Goal: Transaction & Acquisition: Purchase product/service

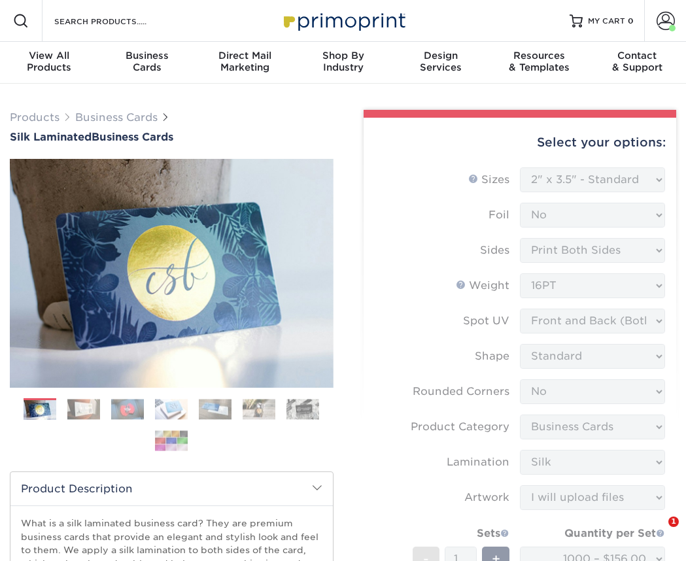
select select "2.00x3.50"
select select "0"
select select "3b5148f1-0588-4f88-a218-97bcfdce65c1"
select select "ccacb42f-45f7-42d3-bbd3-7c8421cf37f0"
select select "upload"
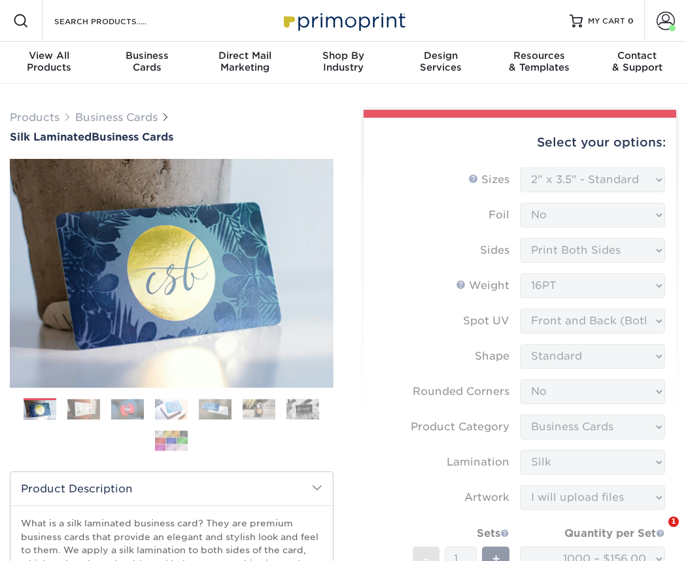
select select "1000 – $156.00"
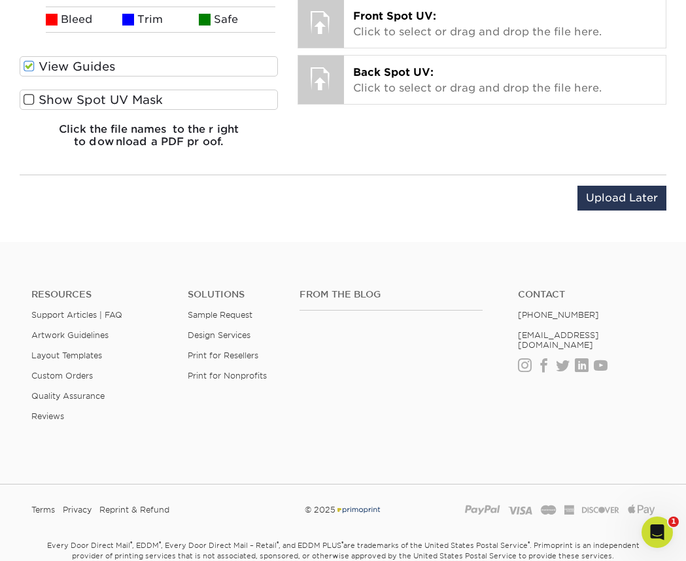
scroll to position [1418, 0]
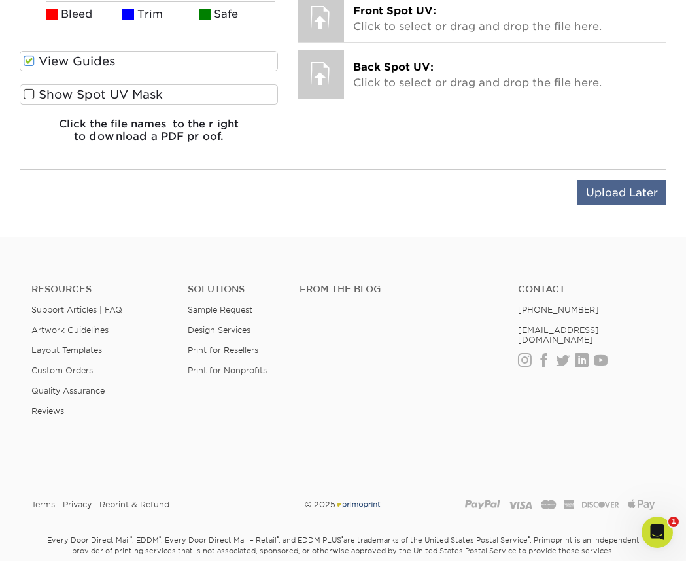
click at [619, 189] on input "Upload Later" at bounding box center [621, 192] width 89 height 25
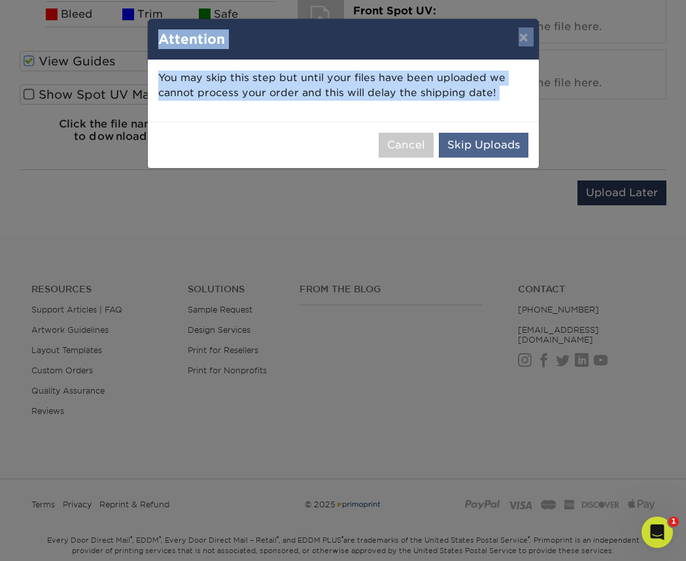
click at [476, 142] on button "Skip Uploads" at bounding box center [484, 145] width 90 height 25
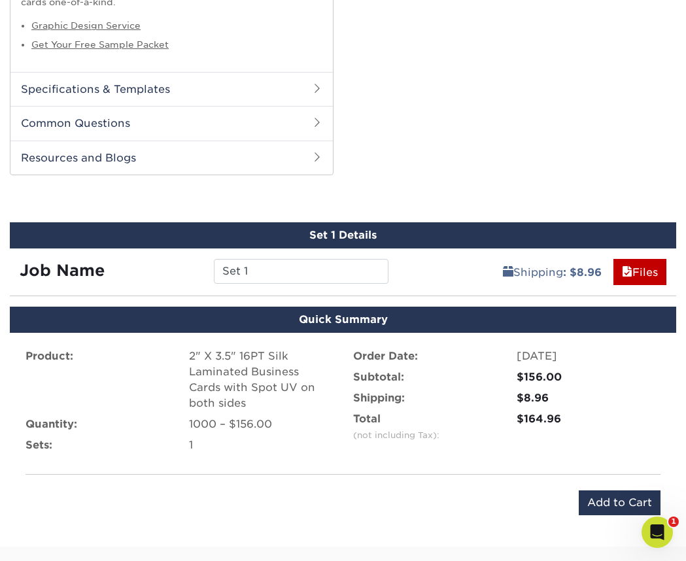
scroll to position [746, 0]
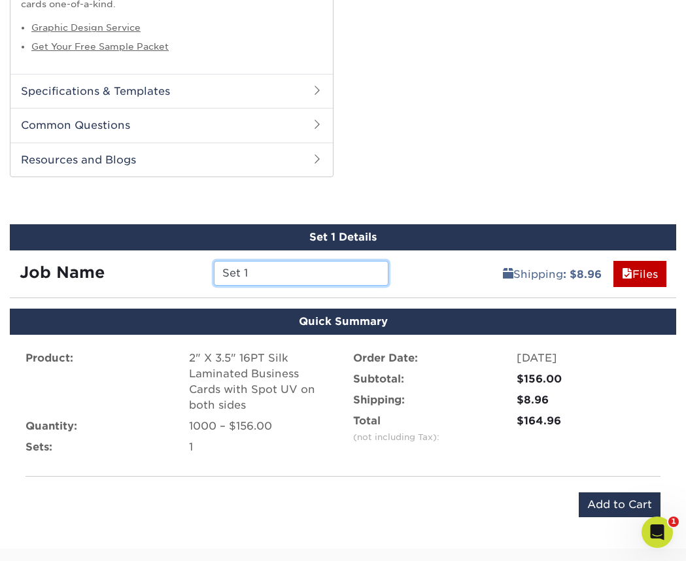
click at [295, 267] on input "Set 1" at bounding box center [301, 273] width 175 height 25
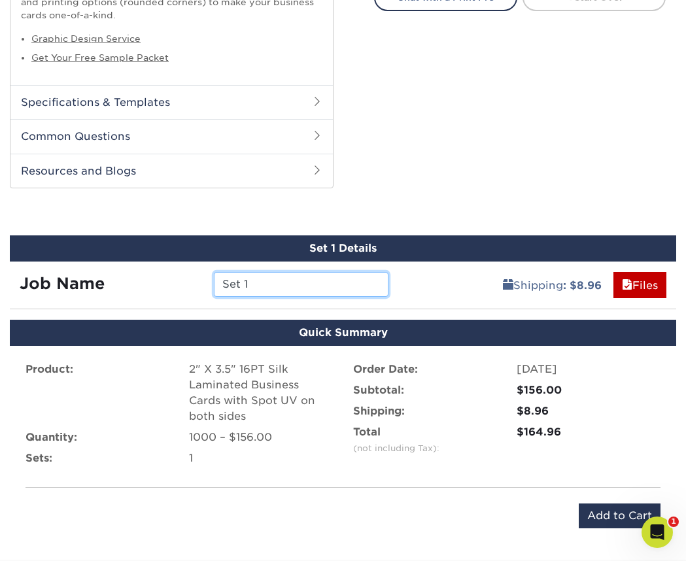
scroll to position [746, 0]
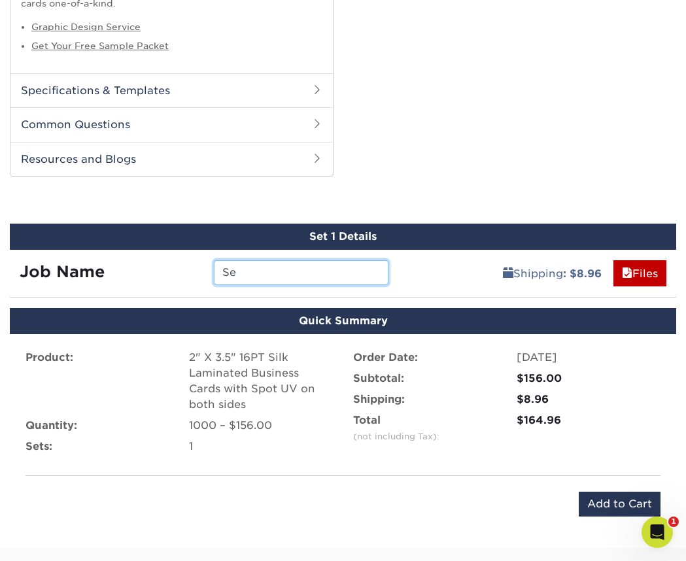
type input "S"
type input "Danner Law"
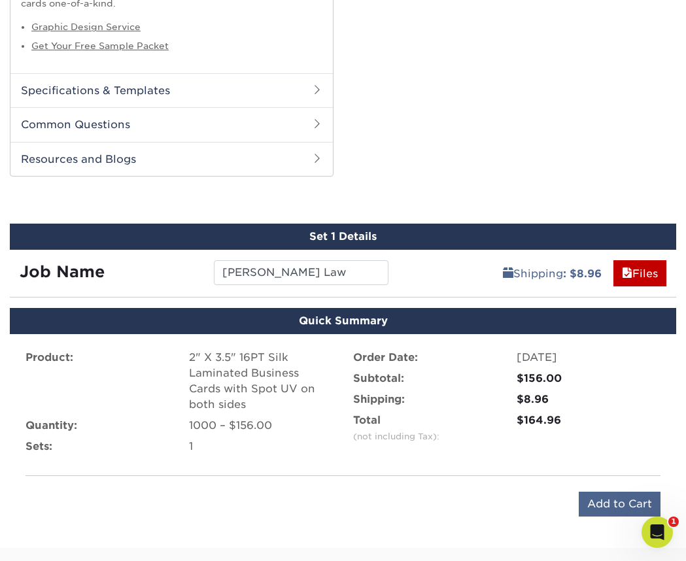
click at [612, 493] on input "Add to Cart" at bounding box center [619, 504] width 82 height 25
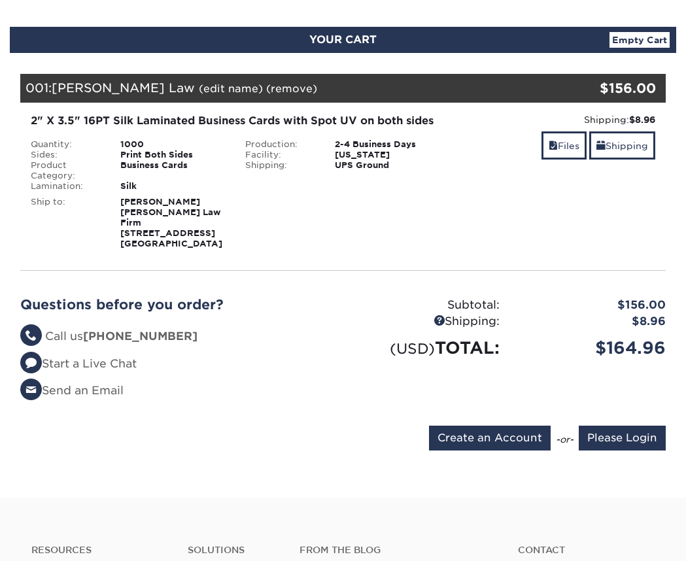
scroll to position [127, 0]
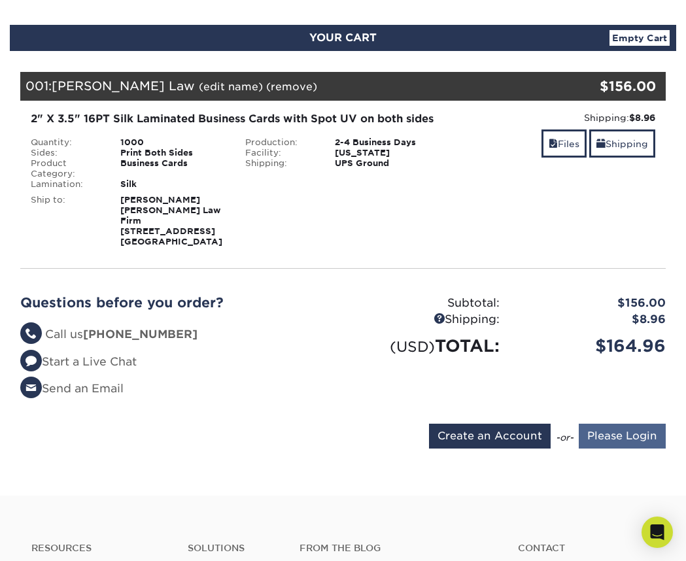
click at [633, 424] on input "Please Login" at bounding box center [621, 436] width 87 height 25
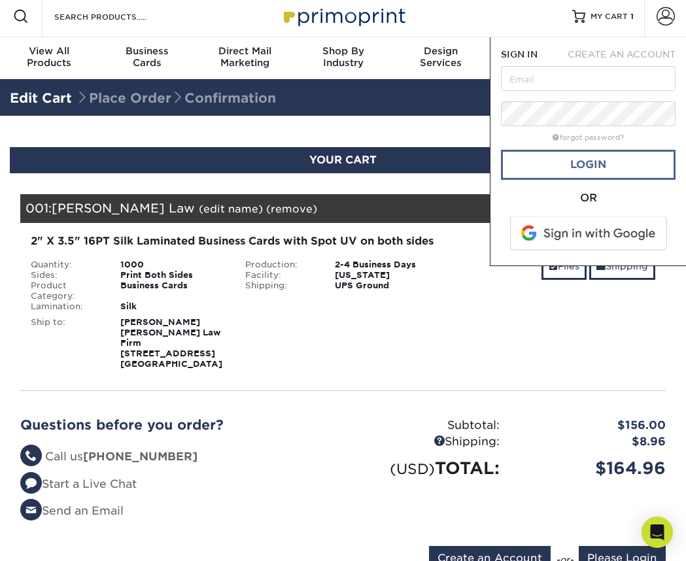
scroll to position [0, 0]
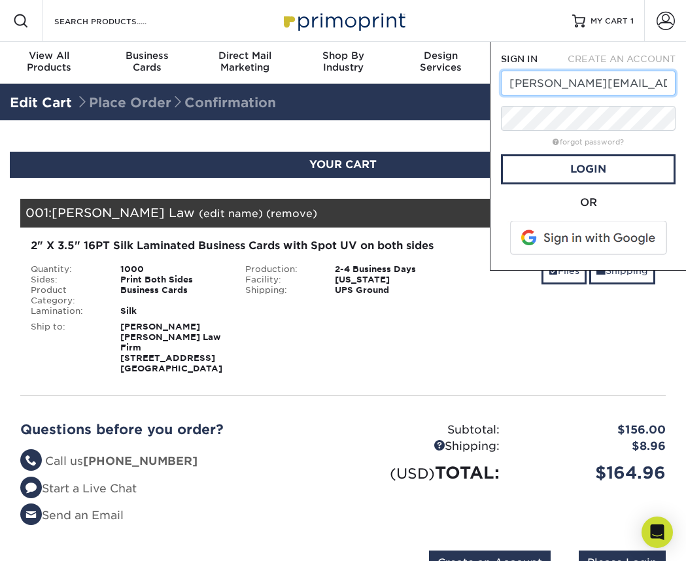
type input "alyce@dannerlawfirm.com"
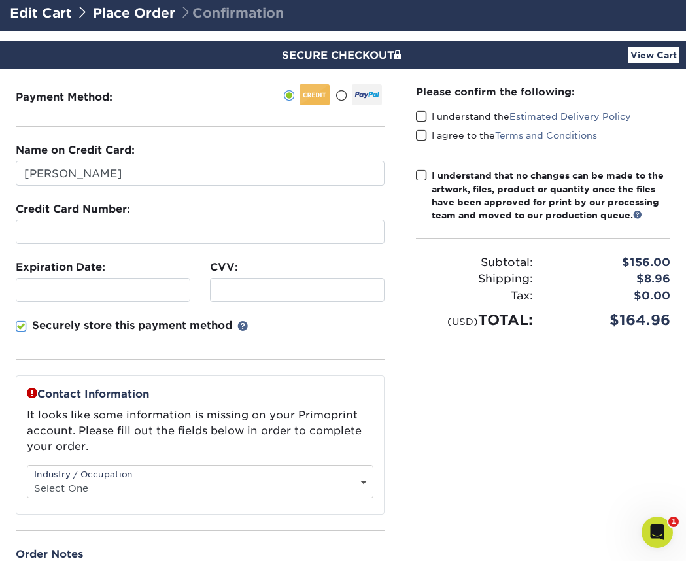
scroll to position [97, 0]
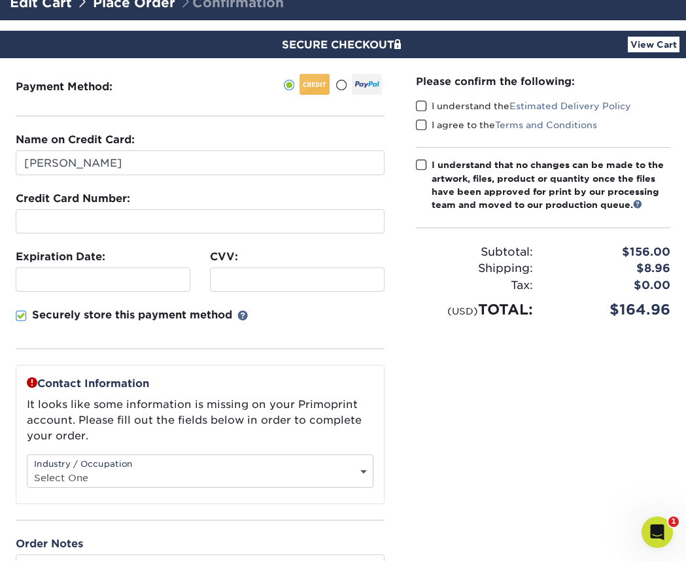
click at [316, 463] on div "Industry / Occupation Select One Administrative Executive Human Resources Const…" at bounding box center [200, 470] width 346 height 33
select select "14"
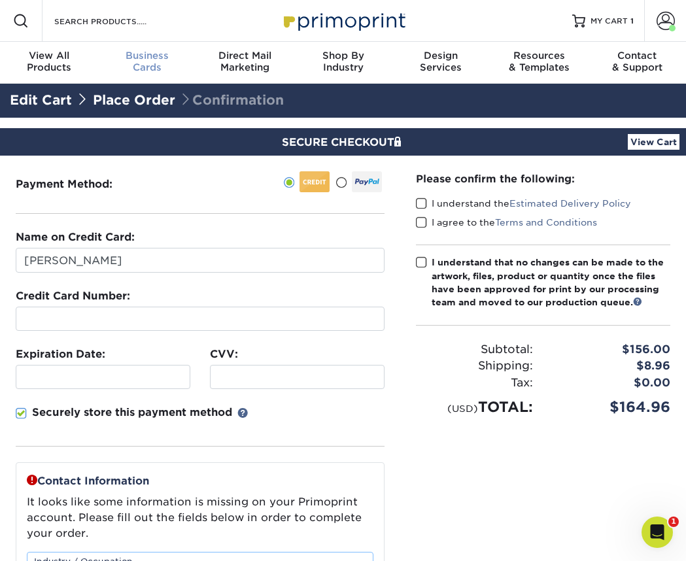
scroll to position [0, 0]
click at [145, 95] on link "Place Order" at bounding box center [134, 100] width 82 height 16
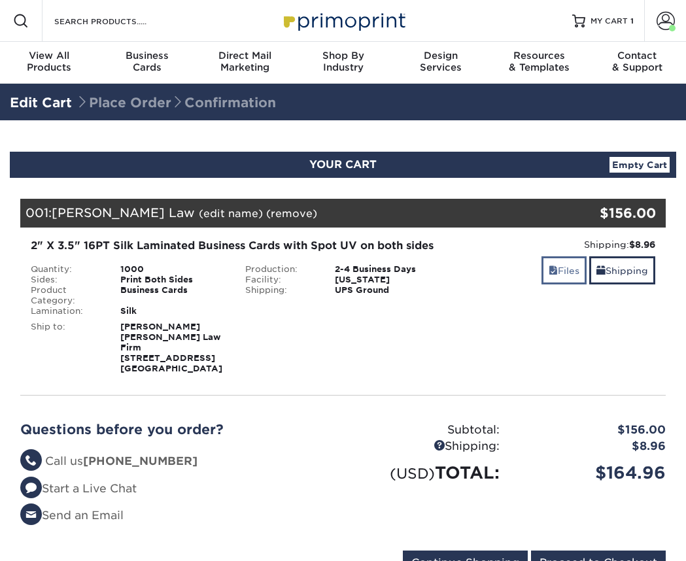
click at [575, 273] on link "Files" at bounding box center [563, 270] width 45 height 28
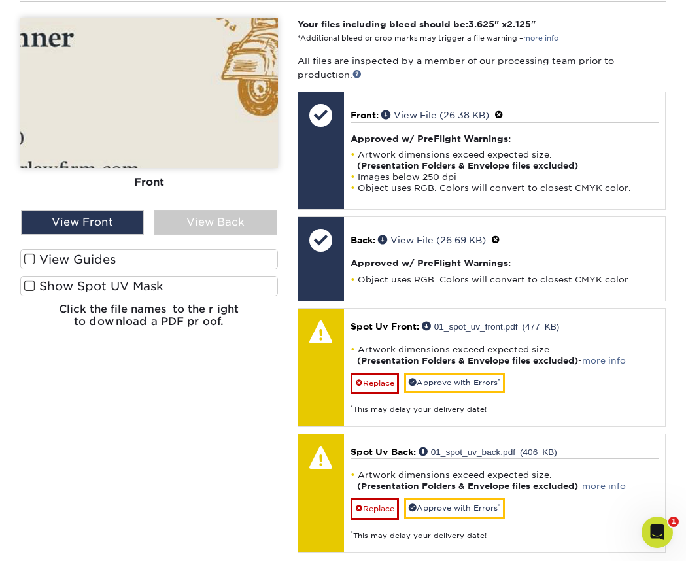
scroll to position [395, 0]
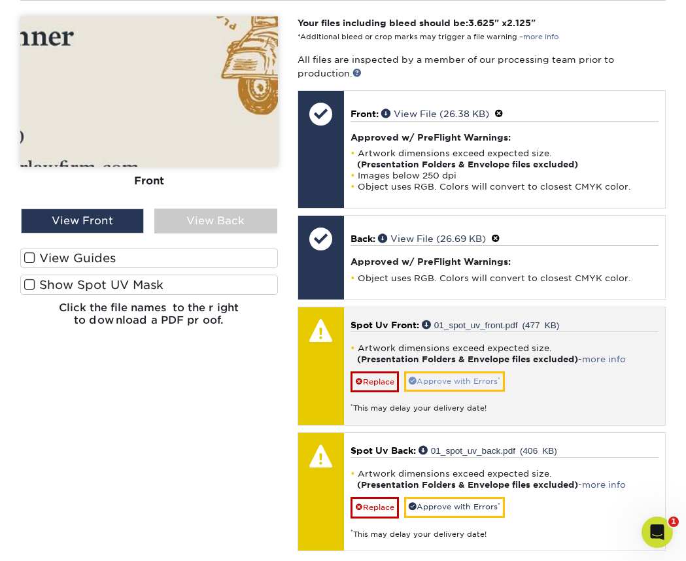
click at [474, 371] on link "Approve with Errors *" at bounding box center [454, 381] width 101 height 20
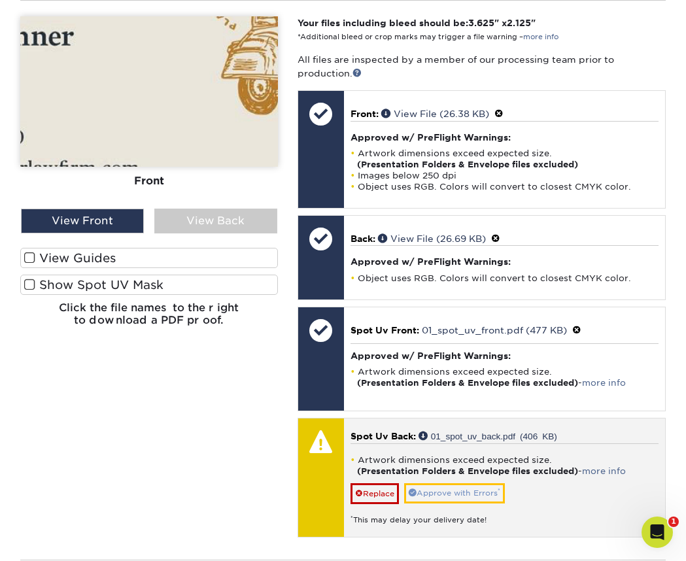
click at [483, 483] on link "Approve with Errors *" at bounding box center [454, 493] width 101 height 20
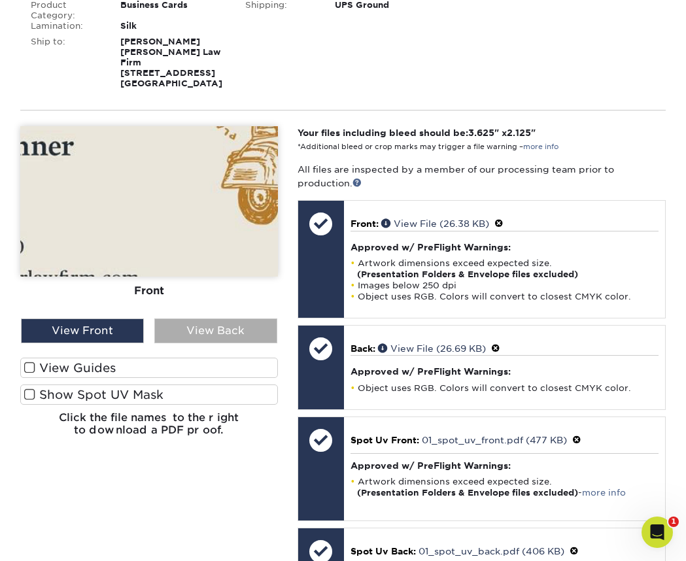
scroll to position [229, 0]
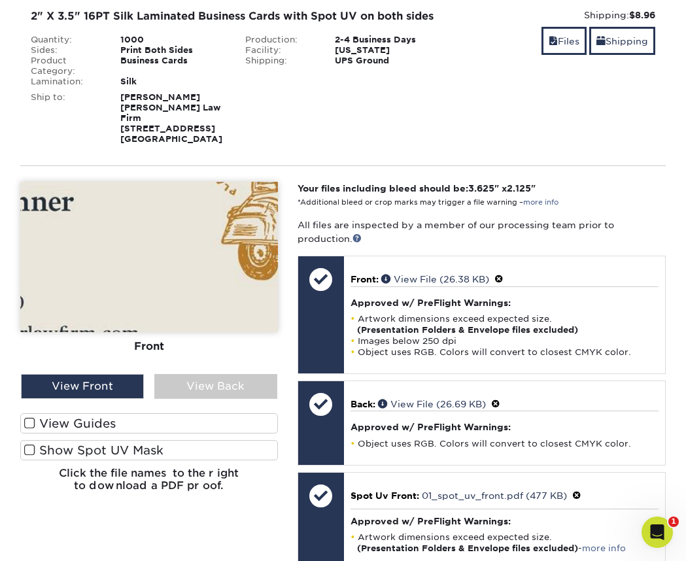
click at [28, 417] on span at bounding box center [29, 423] width 11 height 12
click at [0, 0] on input "View Guides" at bounding box center [0, 0] width 0 height 0
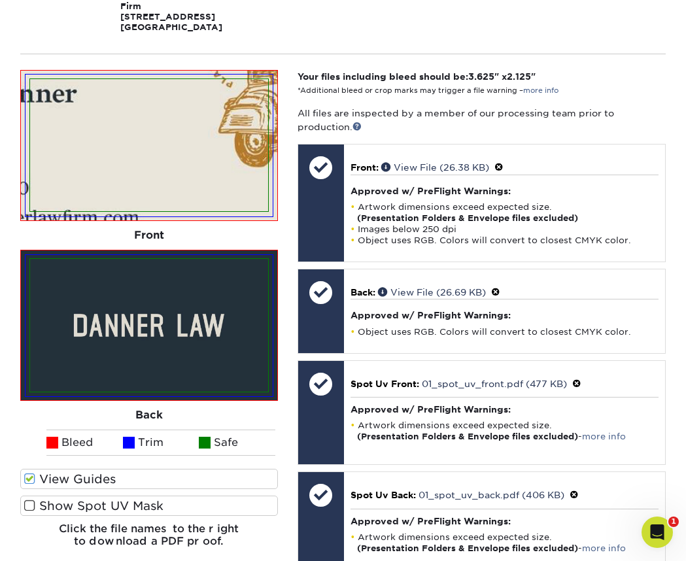
scroll to position [342, 0]
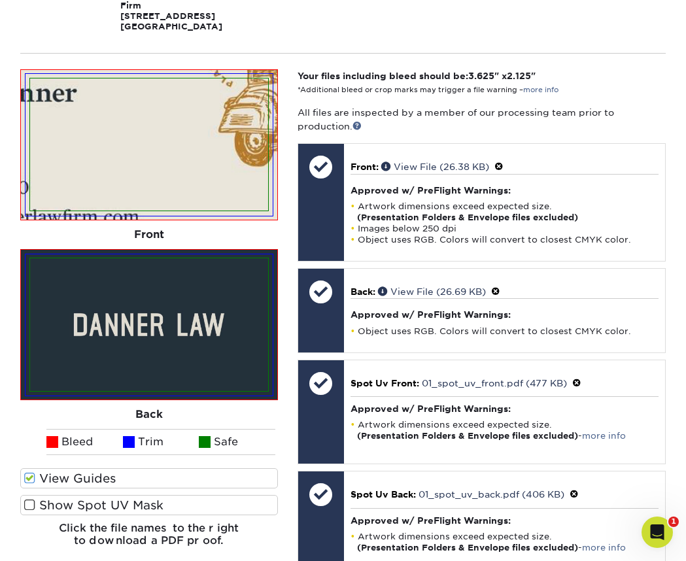
click at [28, 499] on span at bounding box center [29, 505] width 11 height 12
click at [0, 0] on input "Show Spot UV Mask" at bounding box center [0, 0] width 0 height 0
click at [28, 499] on span at bounding box center [29, 505] width 11 height 12
click at [0, 0] on input "Show Spot UV Mask" at bounding box center [0, 0] width 0 height 0
click at [29, 472] on span at bounding box center [29, 478] width 11 height 12
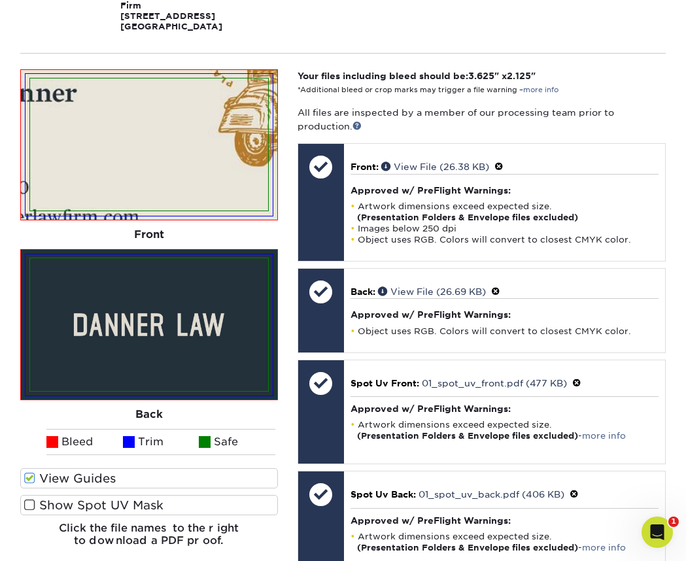
click at [0, 0] on input "View Guides" at bounding box center [0, 0] width 0 height 0
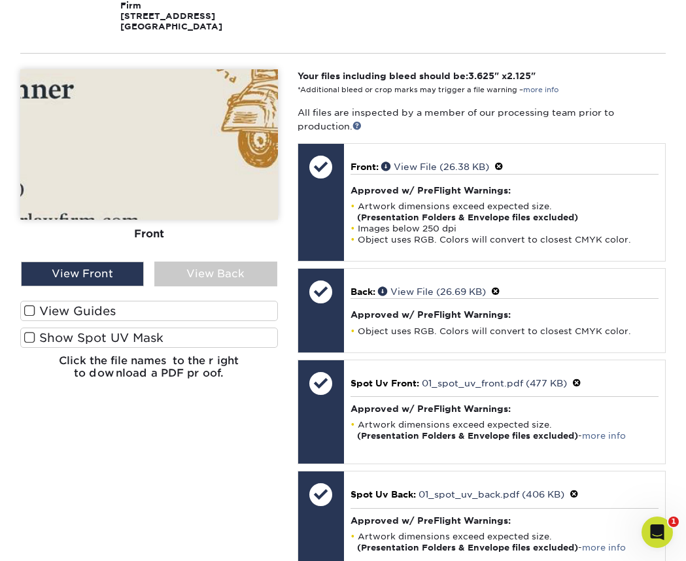
click at [28, 331] on span at bounding box center [29, 337] width 11 height 12
click at [0, 0] on input "Show Spot UV Mask" at bounding box center [0, 0] width 0 height 0
click at [188, 261] on div "View Back" at bounding box center [215, 273] width 123 height 25
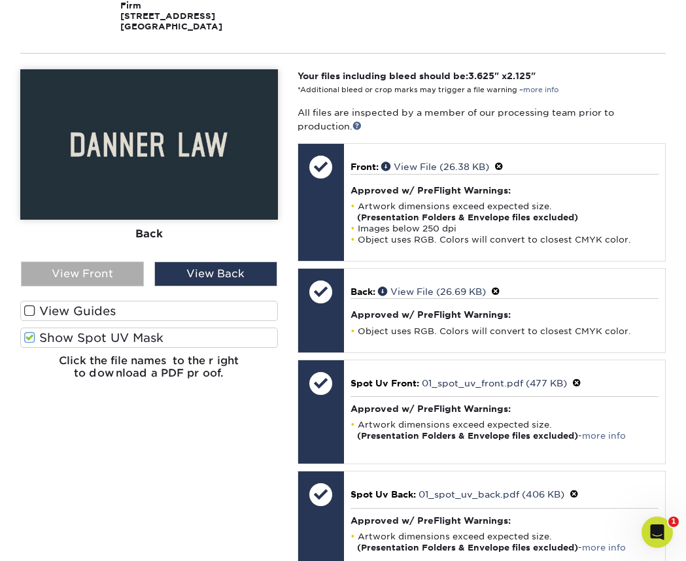
click at [76, 266] on div "View Front" at bounding box center [82, 273] width 123 height 25
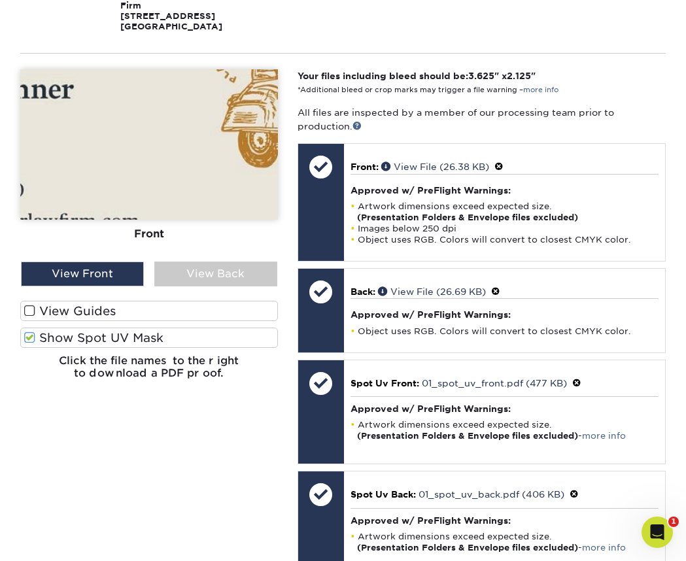
click at [27, 305] on span at bounding box center [29, 311] width 11 height 12
click at [0, 0] on input "View Guides" at bounding box center [0, 0] width 0 height 0
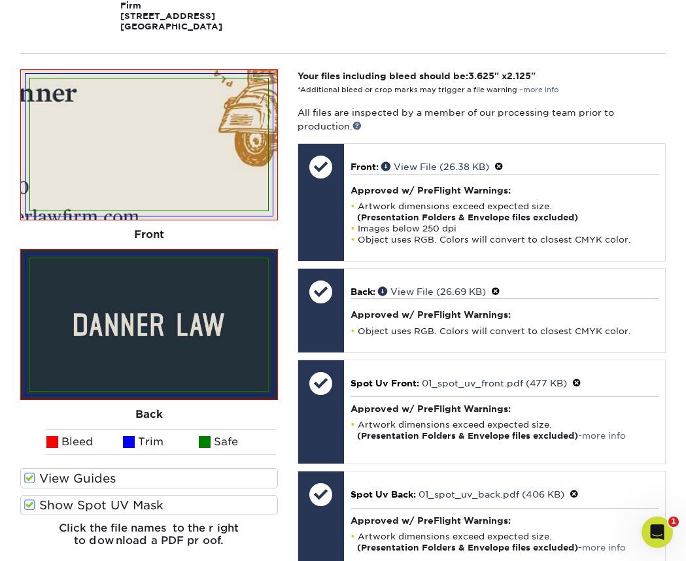
click at [31, 499] on span at bounding box center [29, 505] width 11 height 12
click at [0, 0] on input "Show Spot UV Mask" at bounding box center [0, 0] width 0 height 0
click at [31, 499] on span at bounding box center [29, 505] width 11 height 12
click at [0, 0] on input "Show Spot UV Mask" at bounding box center [0, 0] width 0 height 0
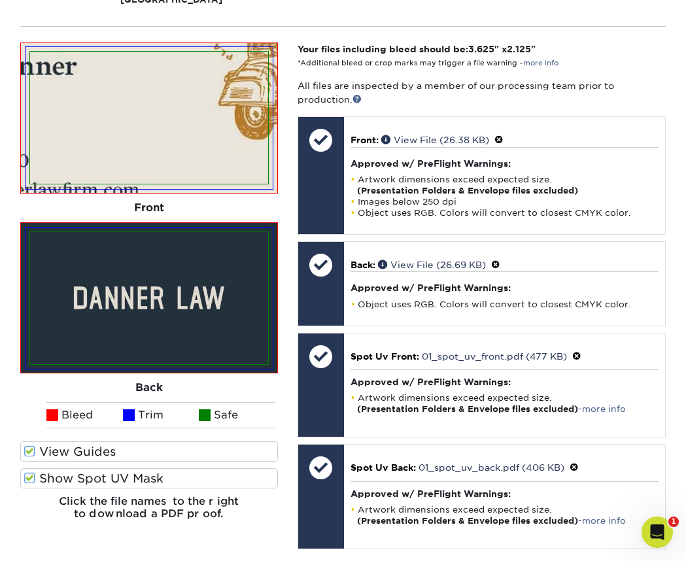
scroll to position [380, 0]
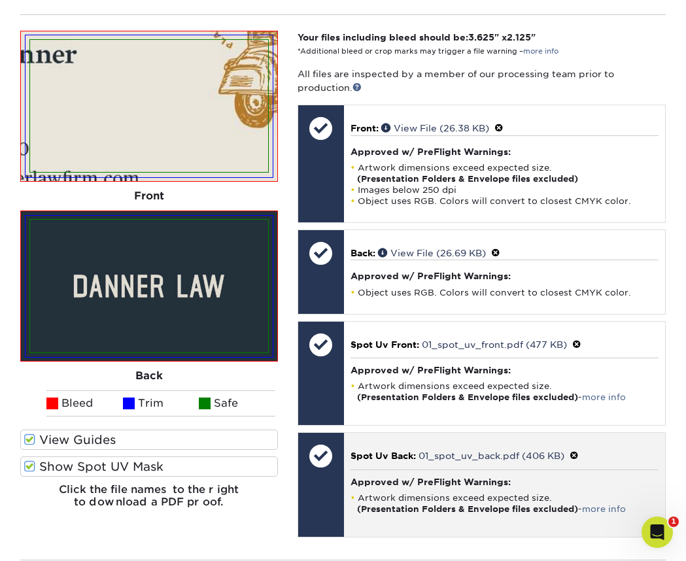
click at [397, 450] on span "Spot Uv Back:" at bounding box center [382, 455] width 65 height 10
click at [333, 444] on div at bounding box center [321, 456] width 46 height 46
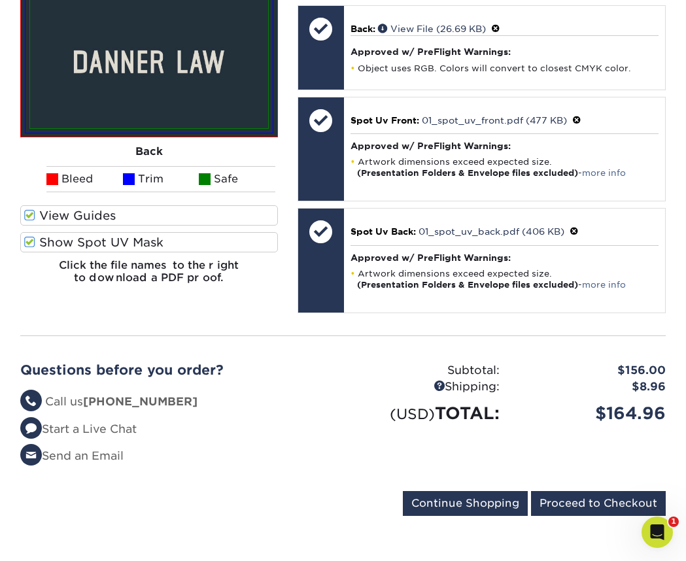
scroll to position [605, 0]
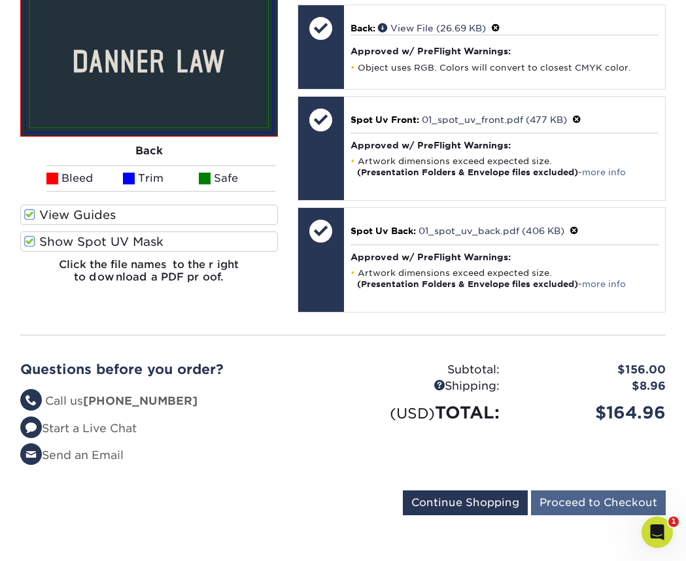
click at [598, 490] on input "Proceed to Checkout" at bounding box center [598, 502] width 135 height 25
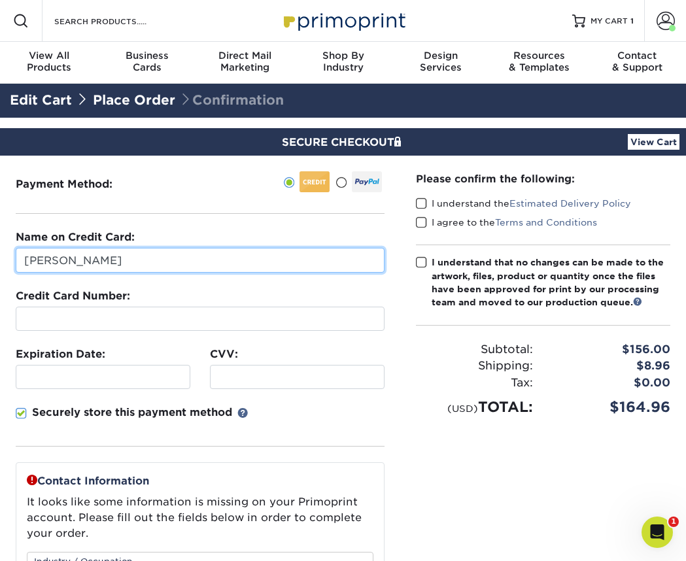
drag, startPoint x: 139, startPoint y: 266, endPoint x: -20, endPoint y: 259, distance: 159.6
type input "[PERSON_NAME]"
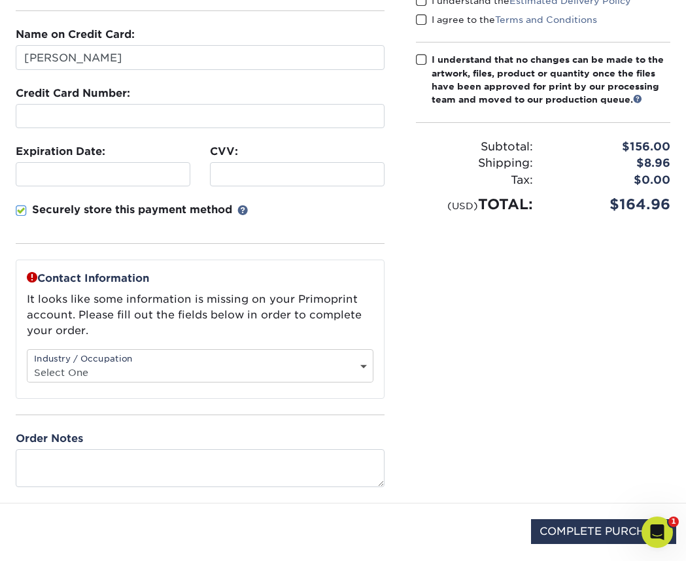
scroll to position [205, 0]
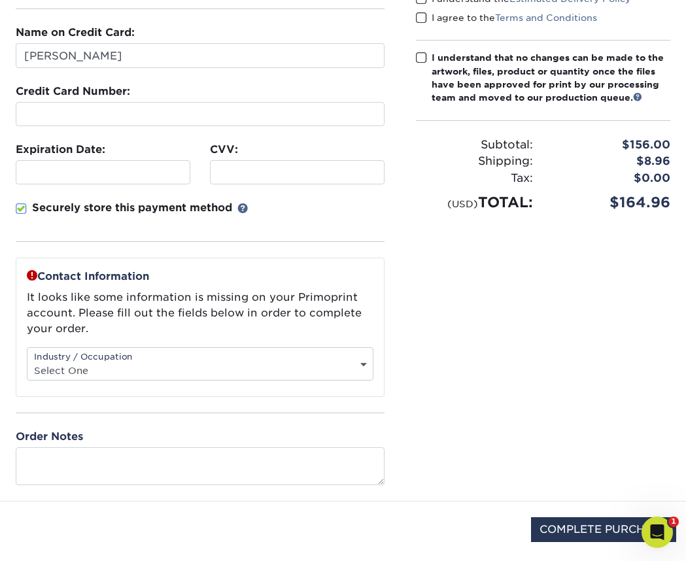
click at [297, 359] on div "Industry / Occupation Select One Administrative Executive Human Resources Const…" at bounding box center [200, 363] width 346 height 33
drag, startPoint x: 344, startPoint y: 360, endPoint x: 356, endPoint y: 362, distance: 11.9
click at [344, 360] on div "Industry / Occupation Select One Administrative Executive Human Resources Const…" at bounding box center [200, 363] width 346 height 33
select select "14"
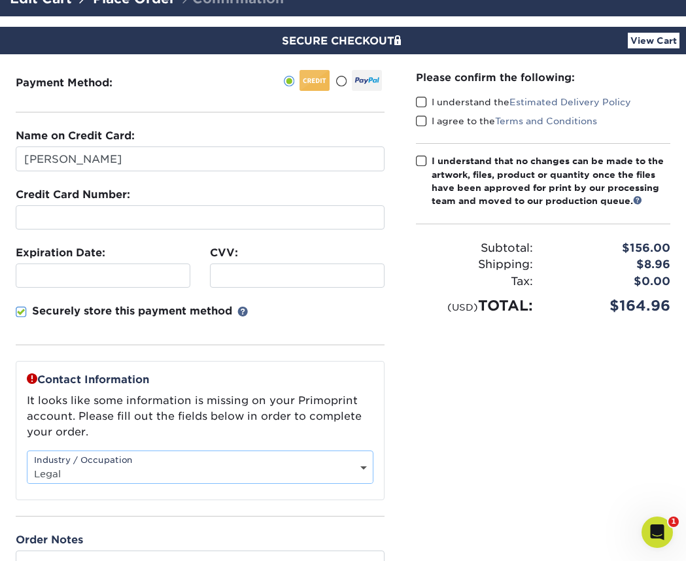
scroll to position [71, 0]
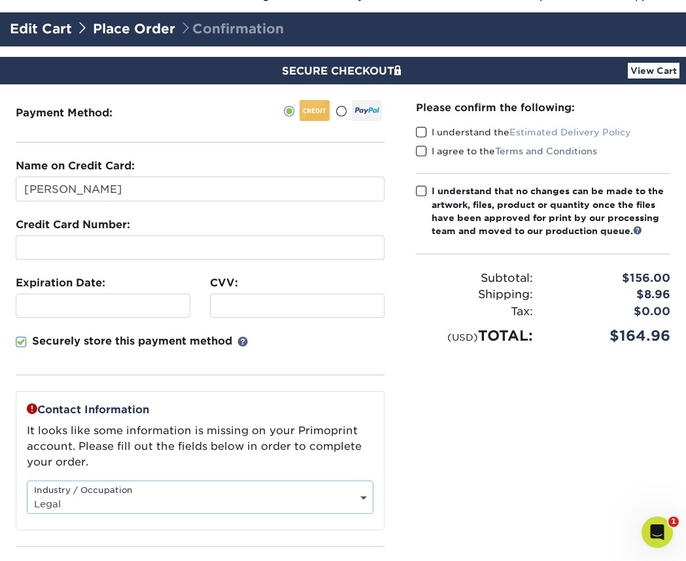
click at [546, 133] on link "Estimated Delivery Policy" at bounding box center [570, 132] width 122 height 10
click at [416, 131] on span at bounding box center [421, 132] width 11 height 12
click at [0, 0] on input "I understand the Estimated Delivery Policy" at bounding box center [0, 0] width 0 height 0
click at [531, 152] on link "Terms and Conditions" at bounding box center [546, 151] width 102 height 10
click at [424, 150] on span at bounding box center [421, 151] width 11 height 12
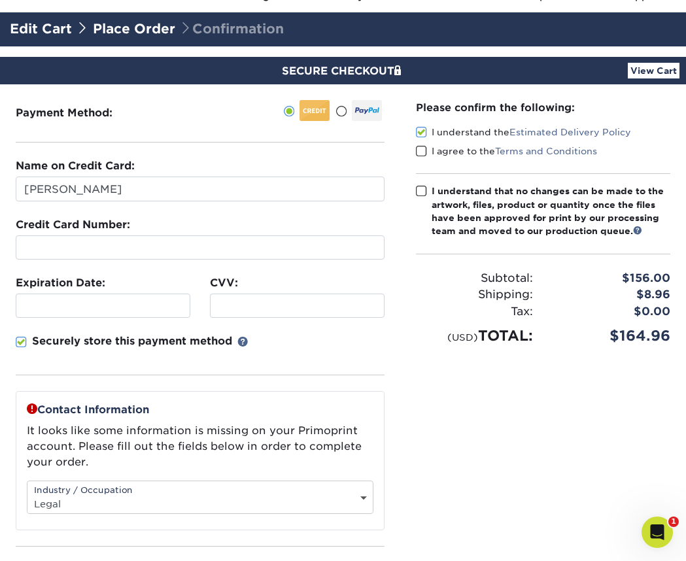
click at [0, 0] on input "I agree to the Terms and Conditions" at bounding box center [0, 0] width 0 height 0
click at [135, 241] on div at bounding box center [200, 247] width 369 height 24
click at [42, 31] on link "Edit Cart" at bounding box center [41, 29] width 62 height 16
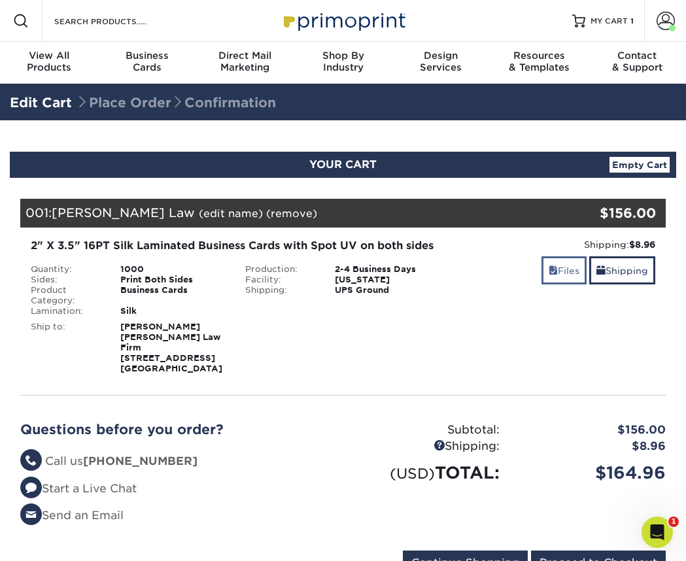
click at [566, 268] on link "Files" at bounding box center [563, 270] width 45 height 28
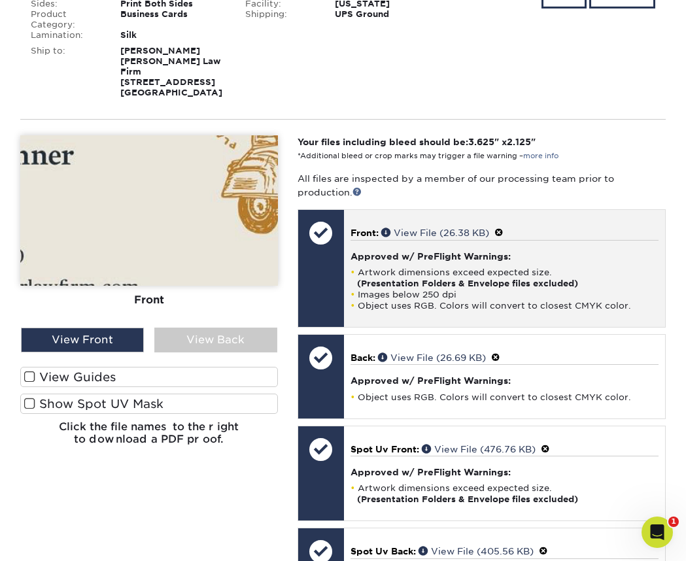
scroll to position [299, 0]
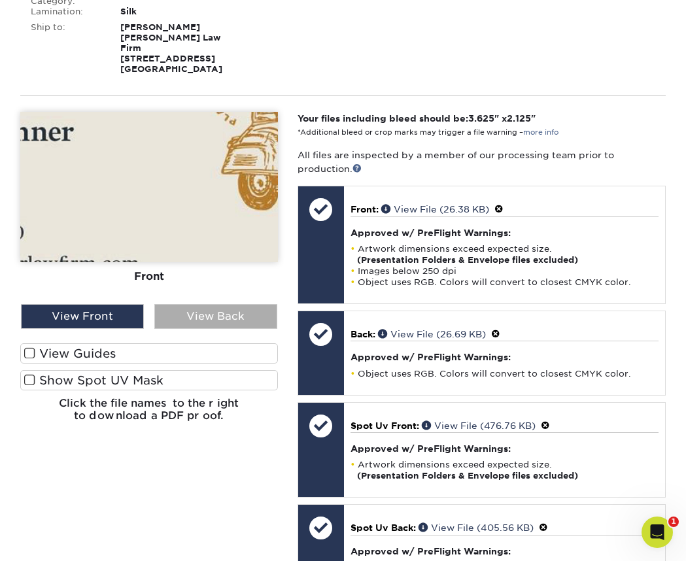
click at [219, 304] on div "View Back" at bounding box center [215, 316] width 123 height 25
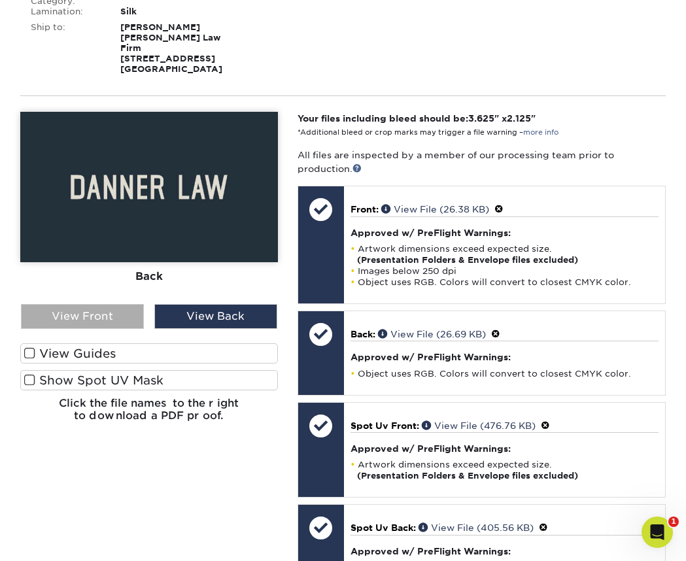
click at [112, 309] on div "View Front" at bounding box center [82, 316] width 123 height 25
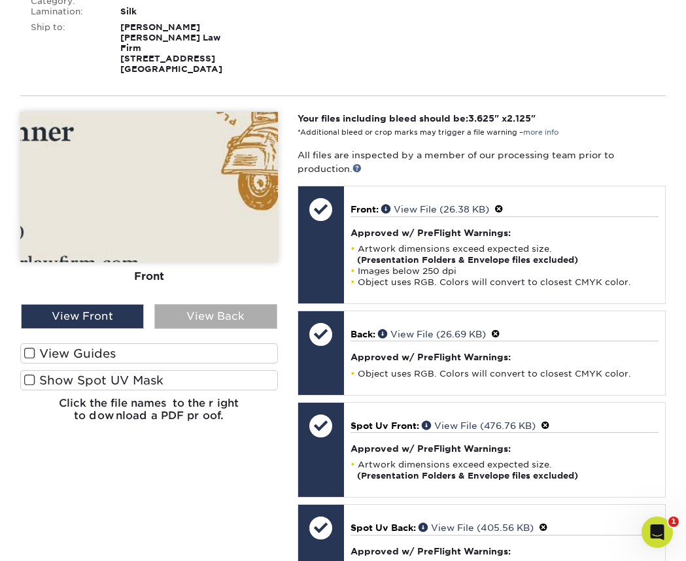
click at [195, 304] on div "View Back" at bounding box center [215, 316] width 123 height 25
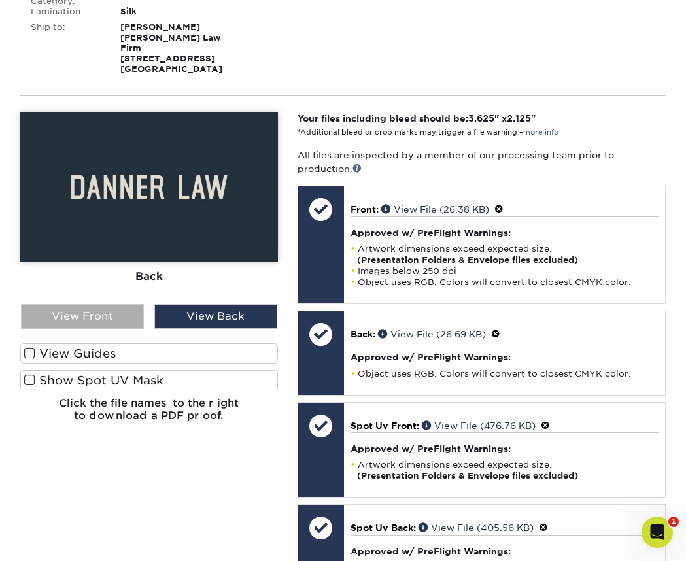
click at [101, 304] on div "View Front" at bounding box center [82, 316] width 123 height 25
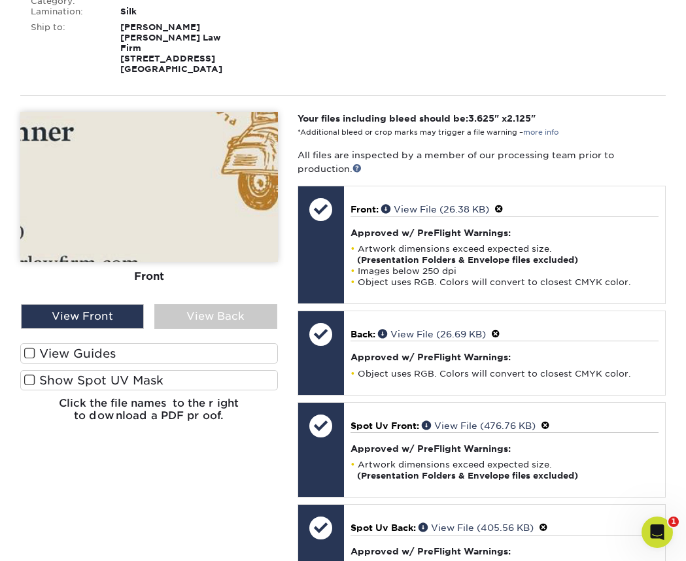
click at [152, 179] on img at bounding box center [149, 187] width 258 height 150
click at [361, 163] on link at bounding box center [356, 167] width 9 height 9
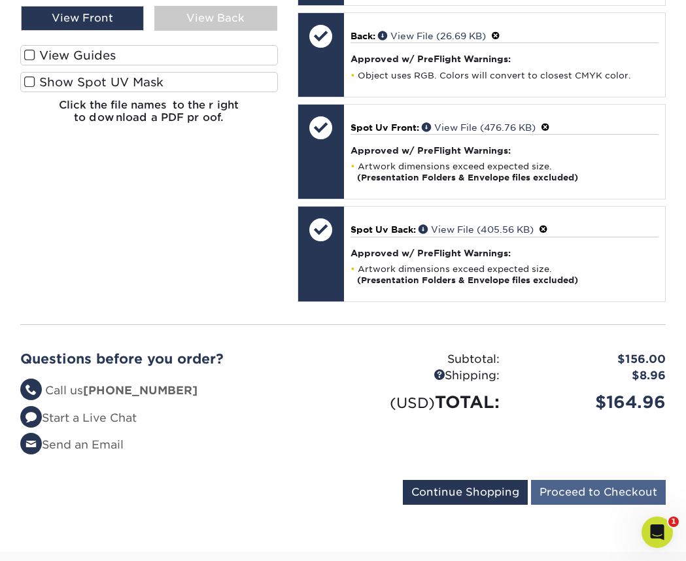
scroll to position [598, 0]
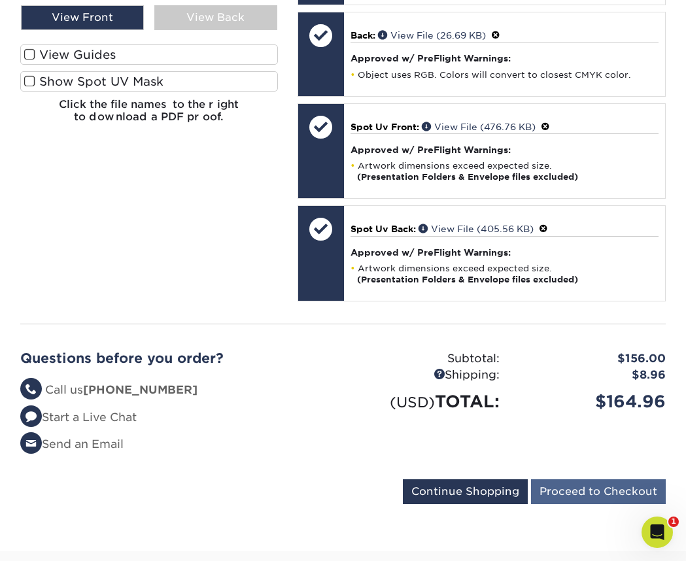
click at [574, 479] on input "Proceed to Checkout" at bounding box center [598, 491] width 135 height 25
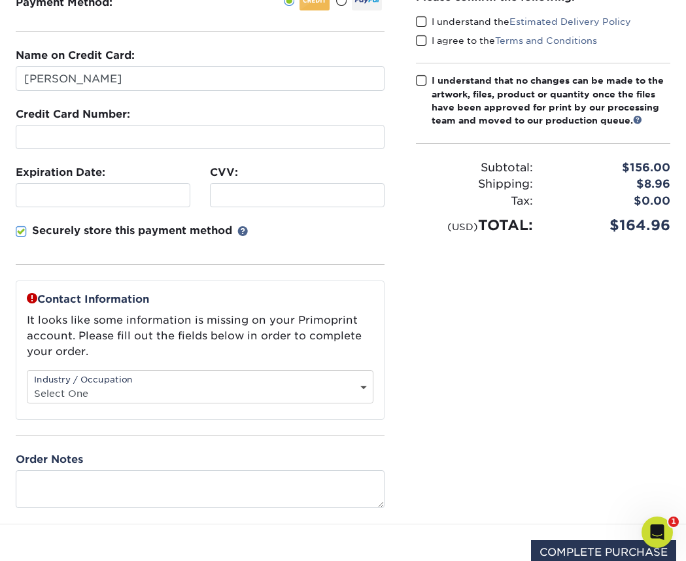
scroll to position [266, 0]
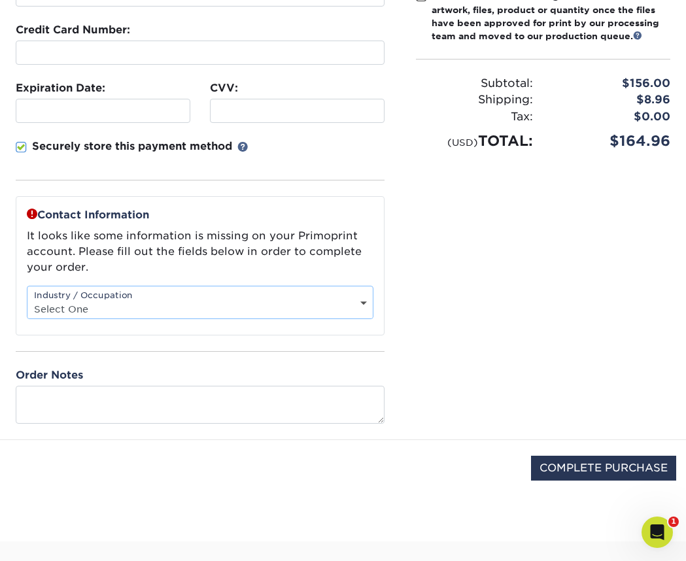
select select "14"
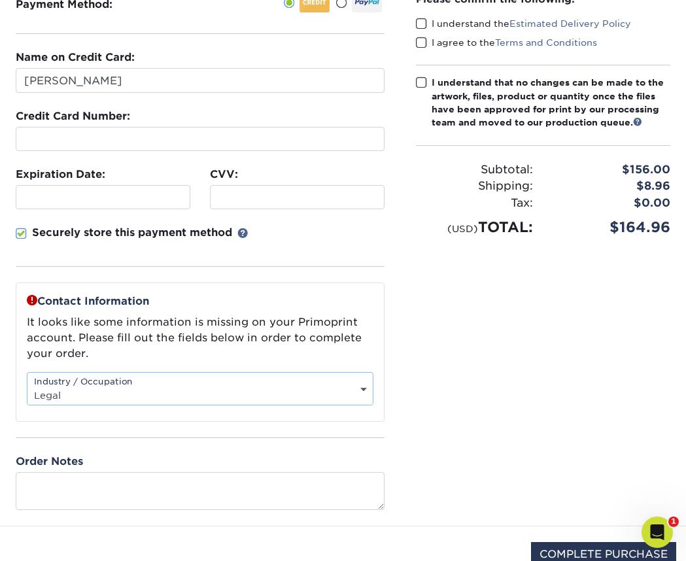
scroll to position [94, 0]
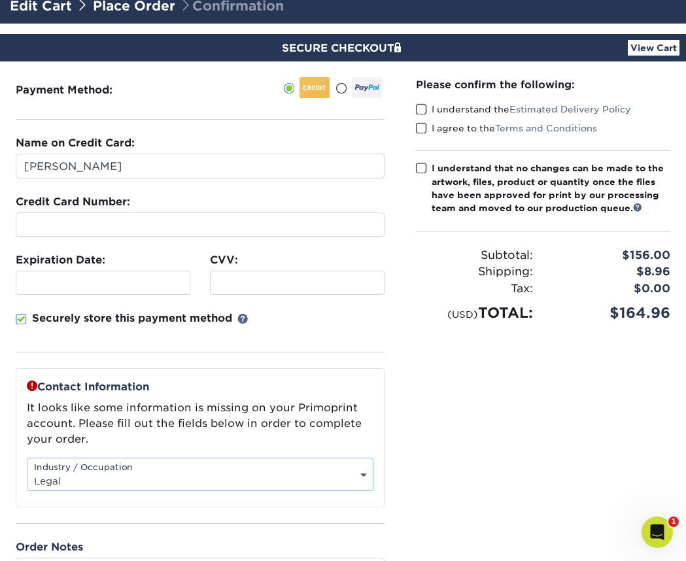
click at [417, 108] on span at bounding box center [421, 109] width 11 height 12
click at [0, 0] on input "I understand the Estimated Delivery Policy" at bounding box center [0, 0] width 0 height 0
click at [420, 127] on span at bounding box center [421, 128] width 11 height 12
click at [0, 0] on input "I agree to the Terms and Conditions" at bounding box center [0, 0] width 0 height 0
click at [420, 165] on span at bounding box center [421, 168] width 11 height 12
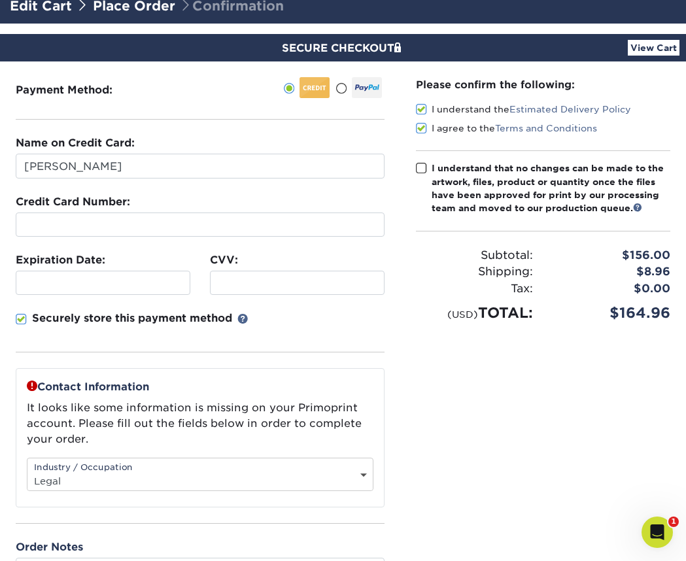
click at [0, 0] on input "I understand that no changes can be made to the artwork, files, product or quan…" at bounding box center [0, 0] width 0 height 0
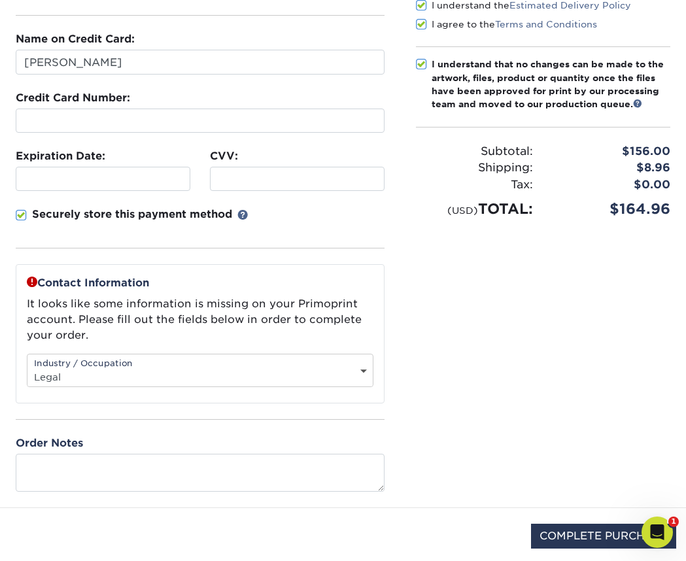
scroll to position [300, 0]
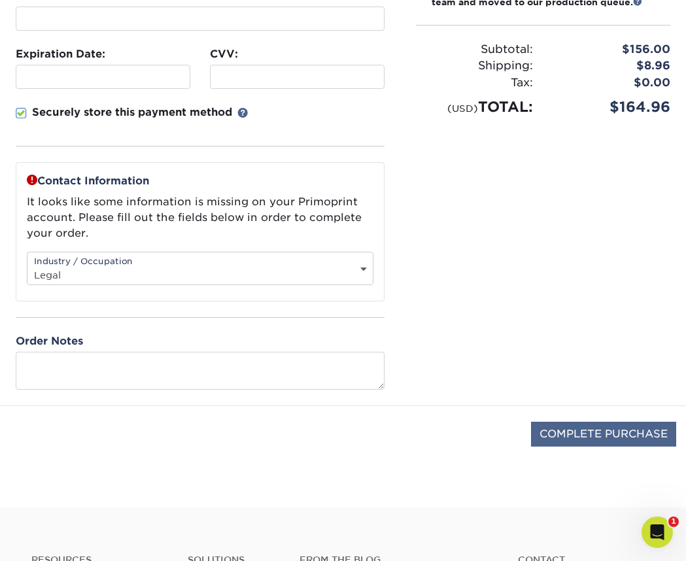
click at [597, 429] on input "COMPLETE PURCHASE" at bounding box center [603, 434] width 145 height 25
type input "PROCESSING, PLEASE WAIT..."
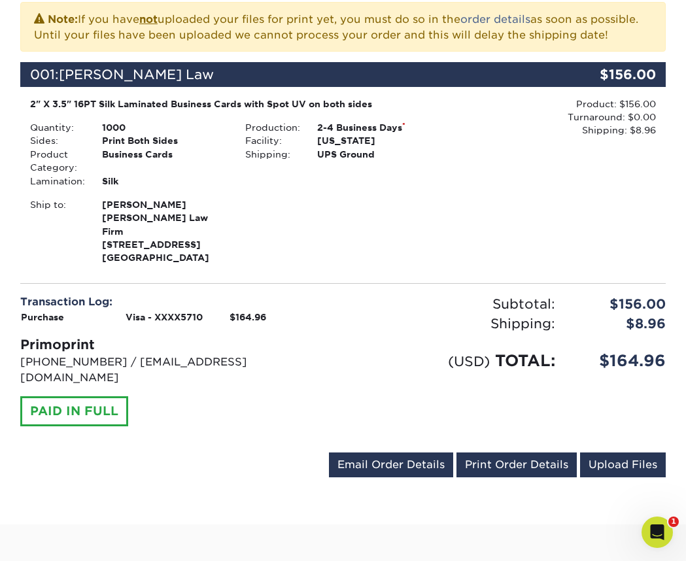
scroll to position [269, 0]
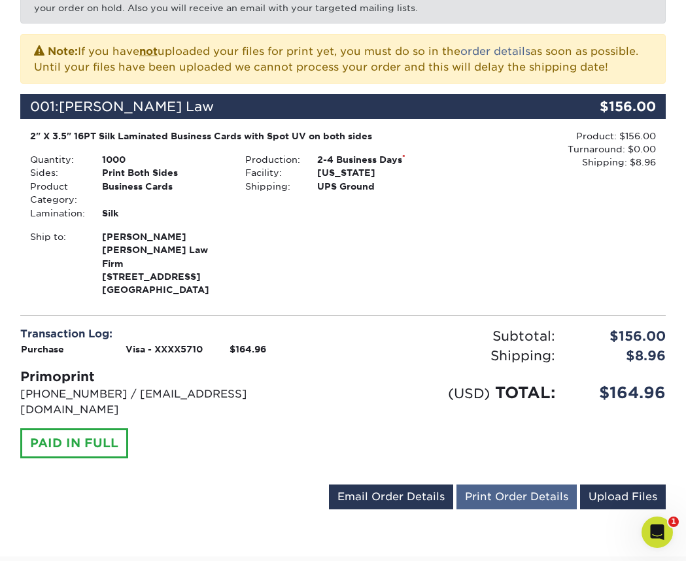
click at [522, 484] on link "Print Order Details" at bounding box center [516, 496] width 120 height 25
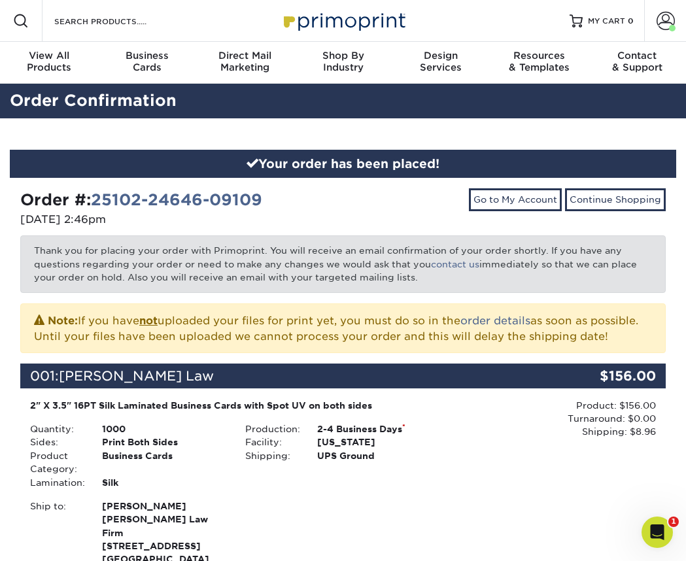
scroll to position [0, 0]
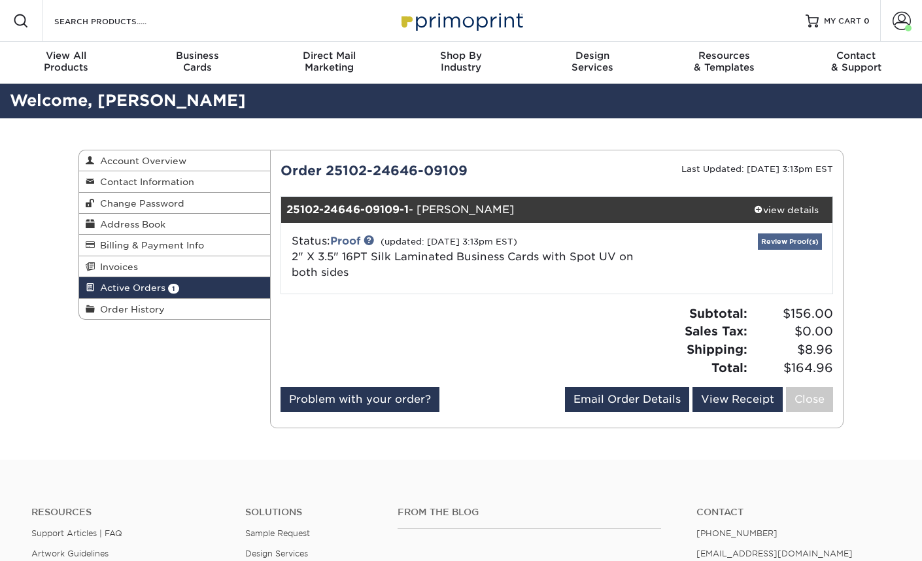
click at [790, 235] on link "Review Proof(s)" at bounding box center [790, 241] width 64 height 16
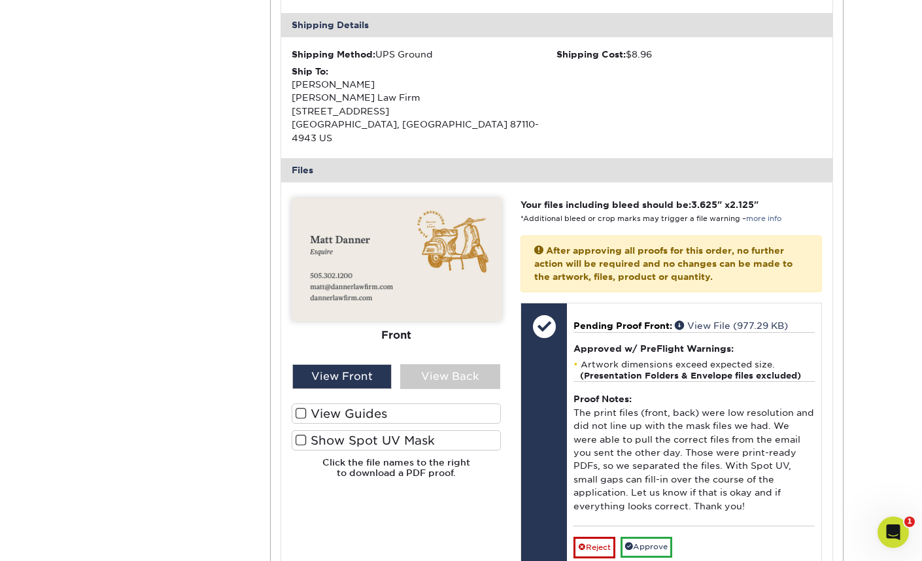
scroll to position [418, 0]
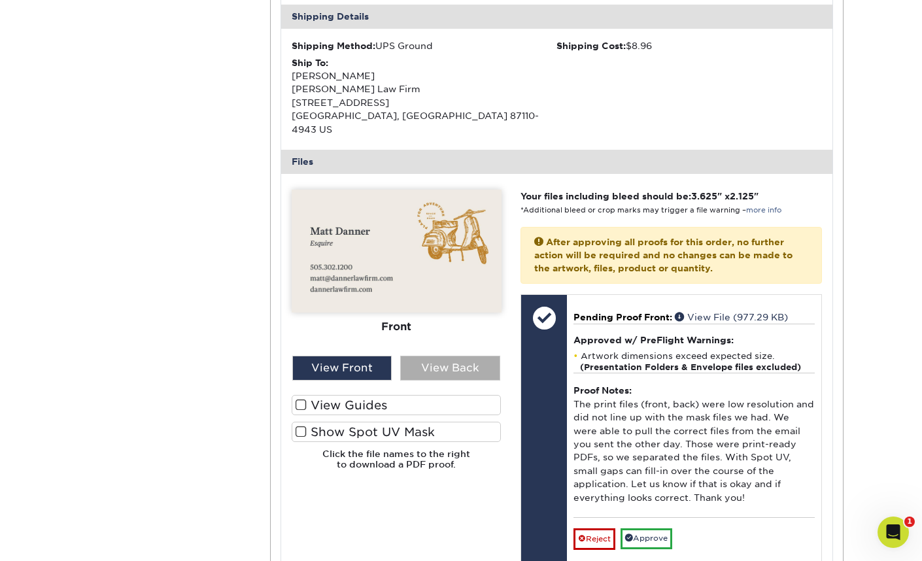
click at [443, 356] on div "View Back" at bounding box center [450, 368] width 100 height 25
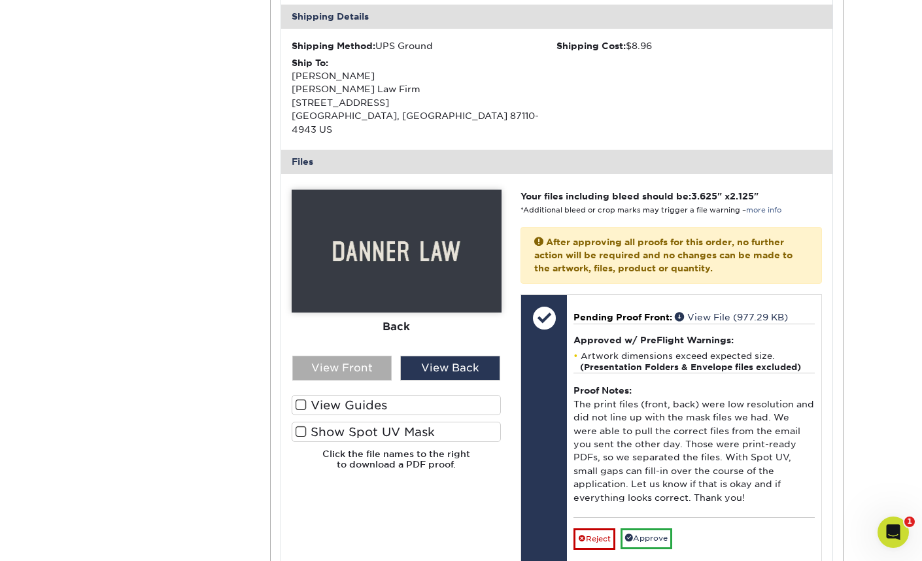
click at [391, 356] on div "View Front" at bounding box center [342, 368] width 100 height 25
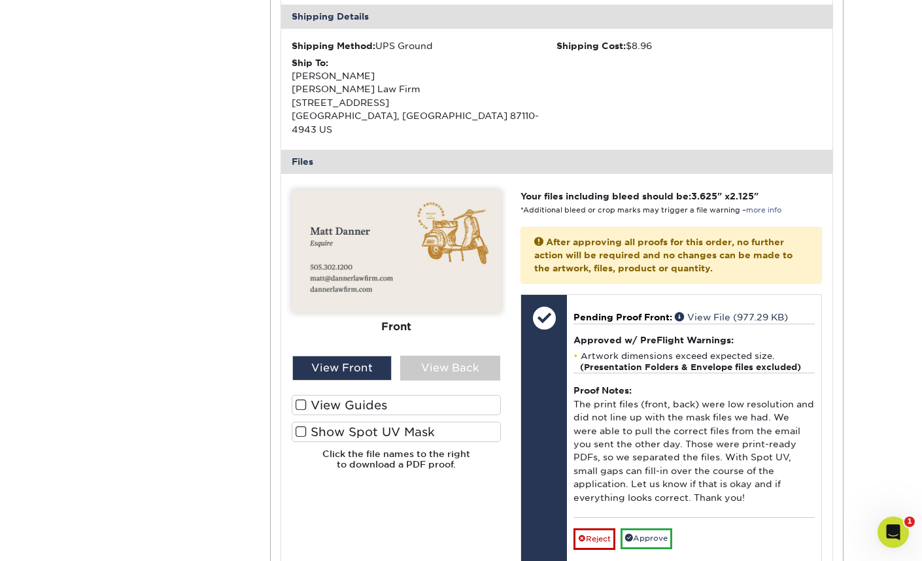
scroll to position [409, 0]
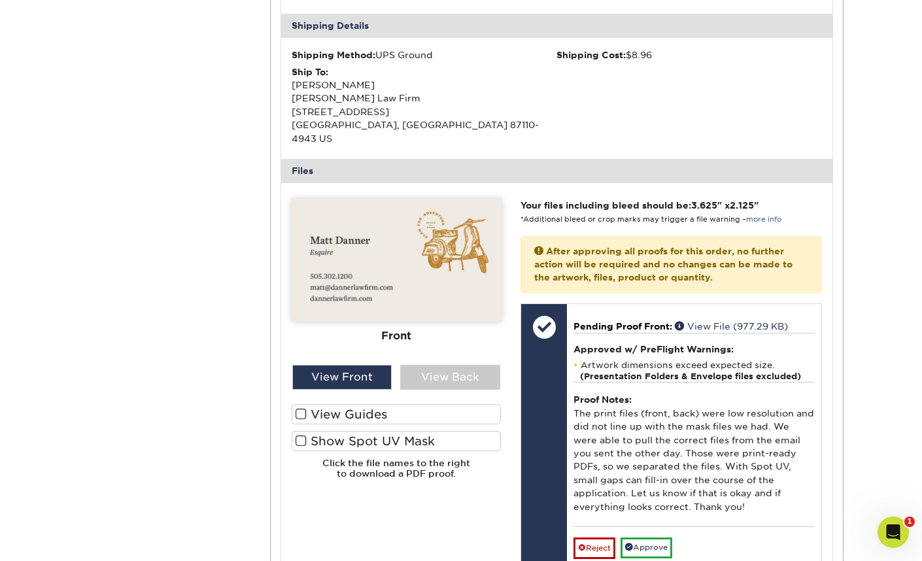
click at [303, 431] on label "Show Spot UV Mask" at bounding box center [397, 441] width 210 height 20
click at [0, 0] on input "Show Spot UV Mask" at bounding box center [0, 0] width 0 height 0
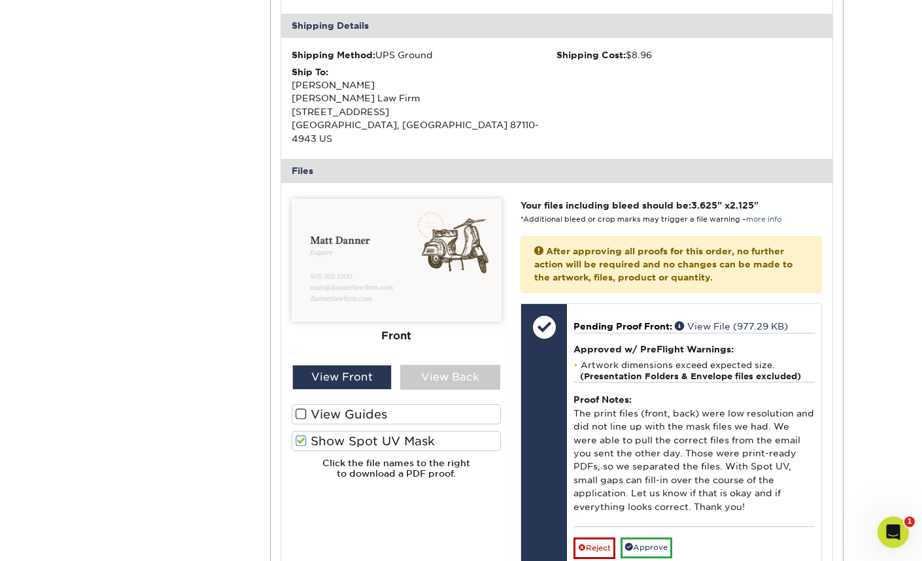
click at [303, 435] on span at bounding box center [300, 441] width 11 height 12
click at [0, 0] on input "Show Spot UV Mask" at bounding box center [0, 0] width 0 height 0
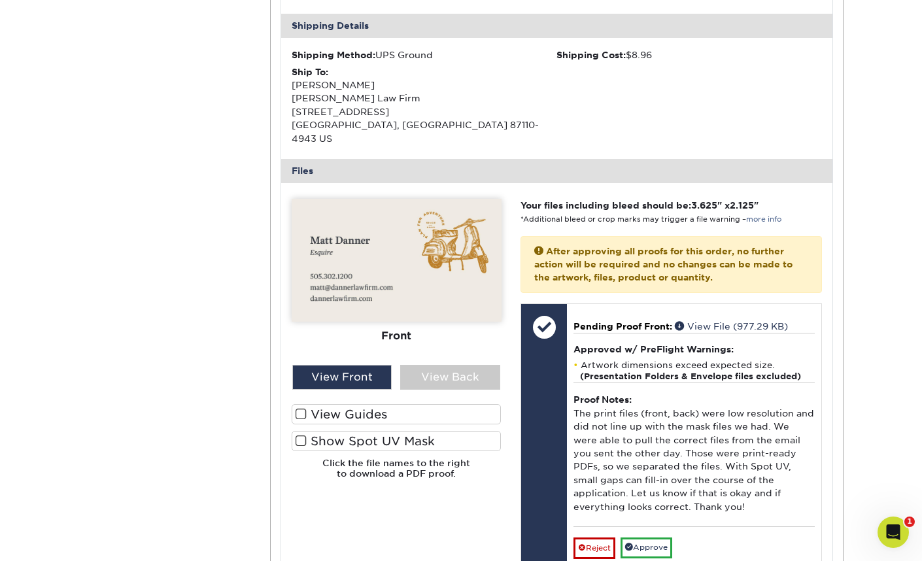
click at [302, 408] on span at bounding box center [300, 414] width 11 height 12
click at [0, 0] on input "View Guides" at bounding box center [0, 0] width 0 height 0
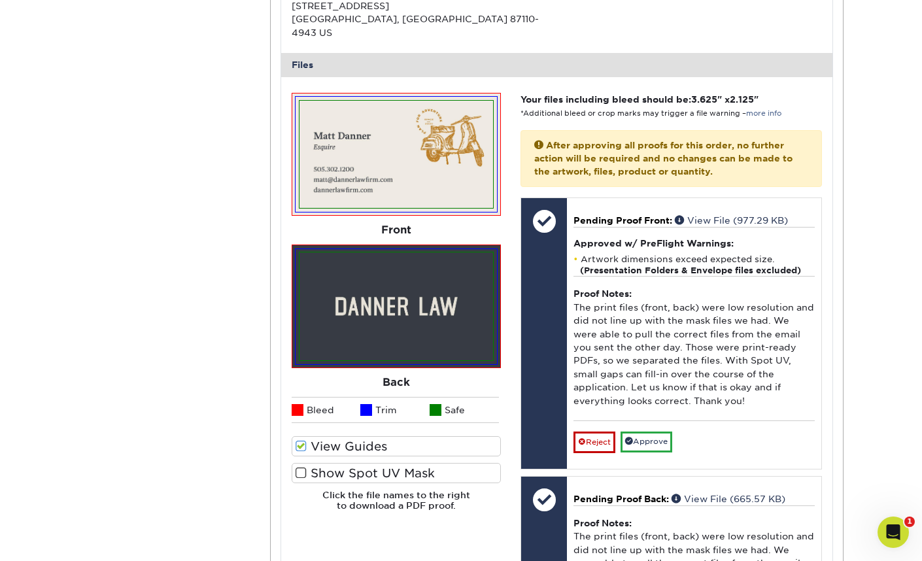
scroll to position [520, 0]
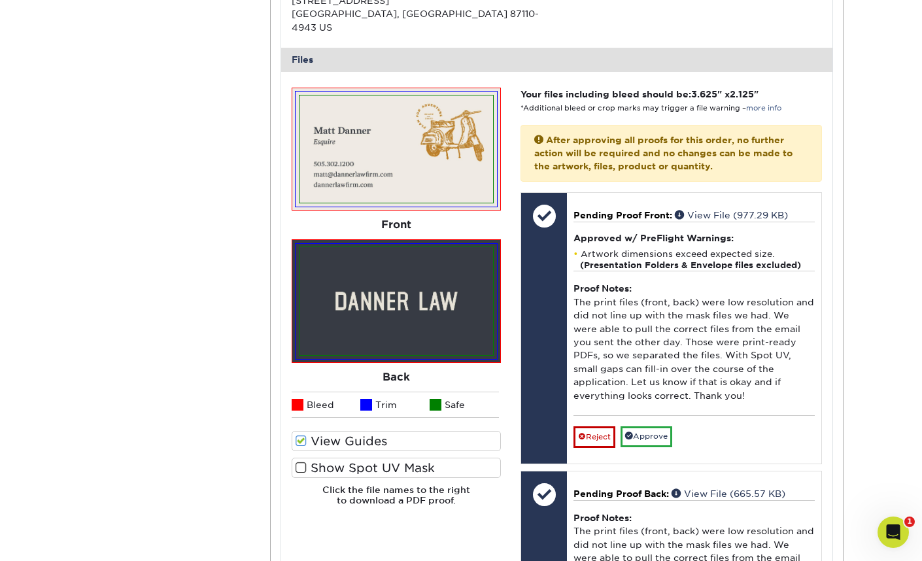
click at [293, 458] on label "Show Spot UV Mask" at bounding box center [397, 468] width 210 height 20
click at [0, 0] on input "Show Spot UV Mask" at bounding box center [0, 0] width 0 height 0
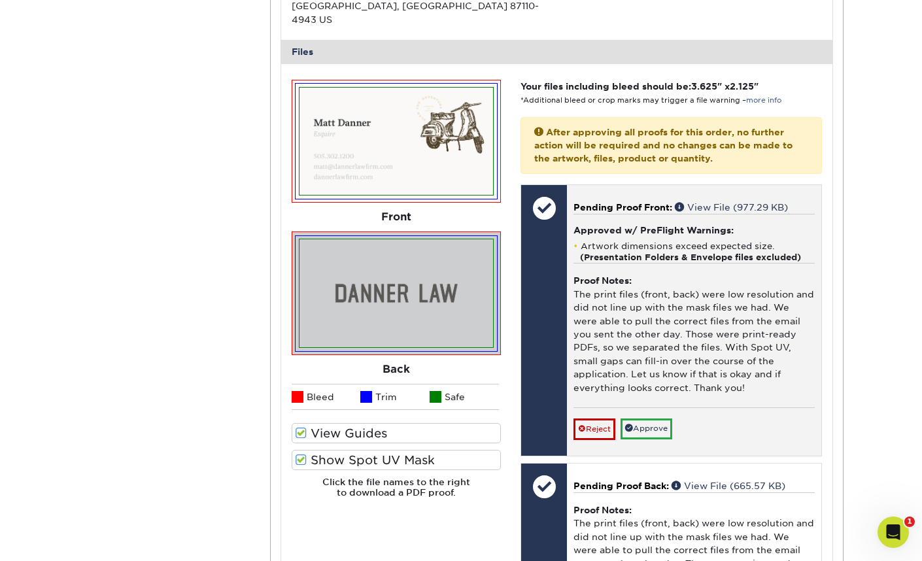
scroll to position [529, 0]
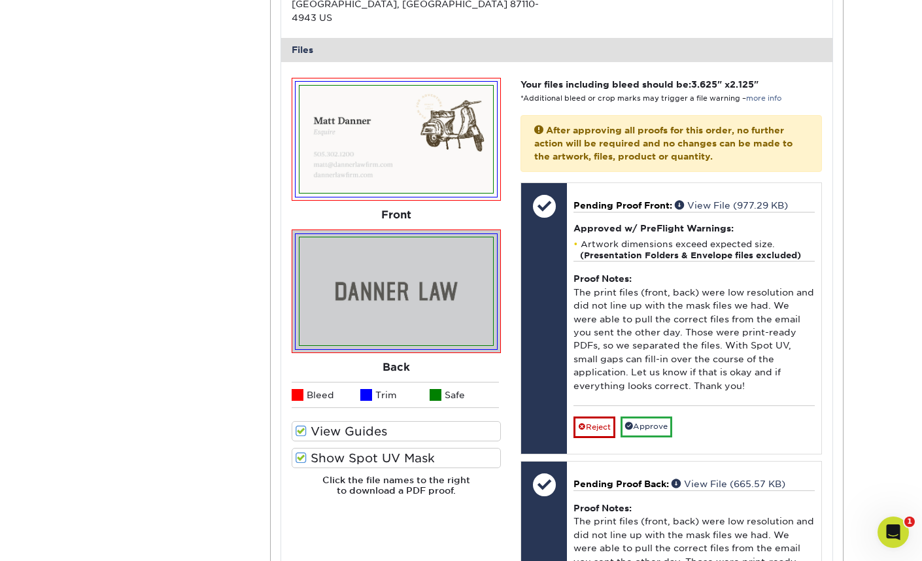
click at [303, 425] on span at bounding box center [300, 431] width 11 height 12
click at [0, 0] on input "View Guides" at bounding box center [0, 0] width 0 height 0
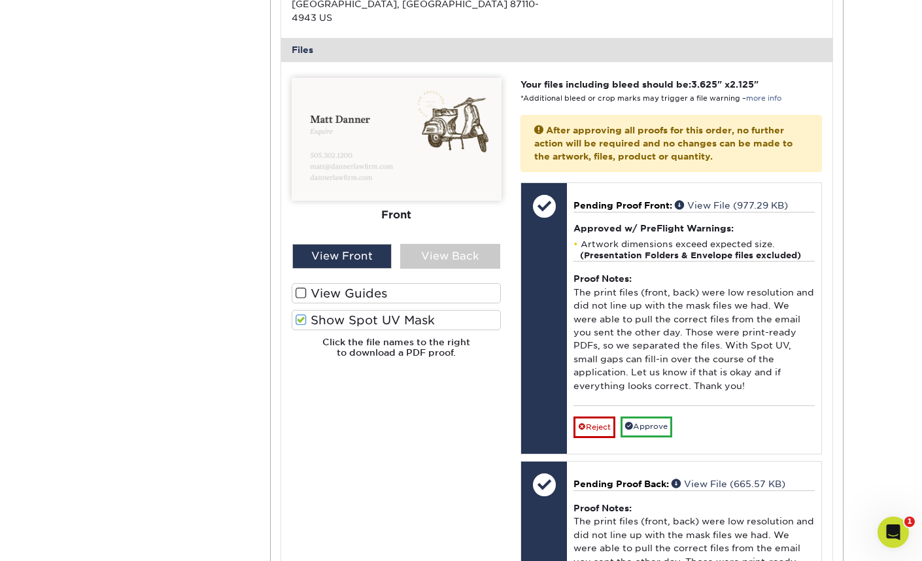
click at [302, 287] on span at bounding box center [300, 293] width 11 height 12
click at [0, 0] on input "View Guides" at bounding box center [0, 0] width 0 height 0
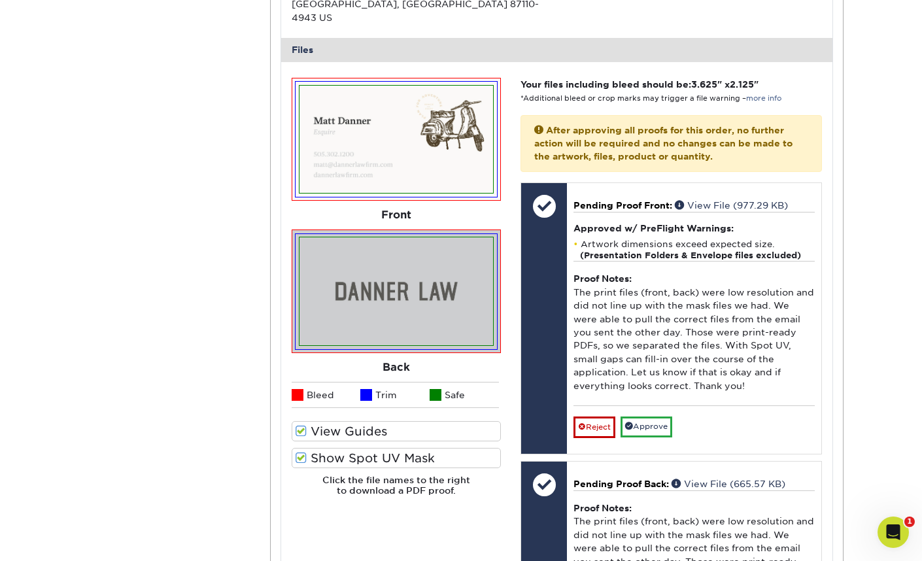
click at [305, 452] on span at bounding box center [300, 458] width 11 height 12
click at [0, 0] on input "Show Spot UV Mask" at bounding box center [0, 0] width 0 height 0
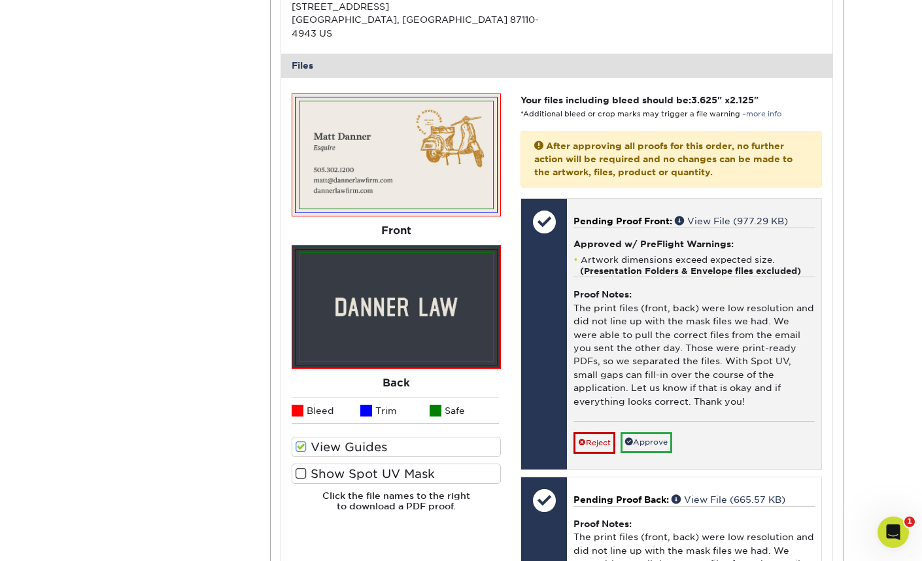
scroll to position [506, 0]
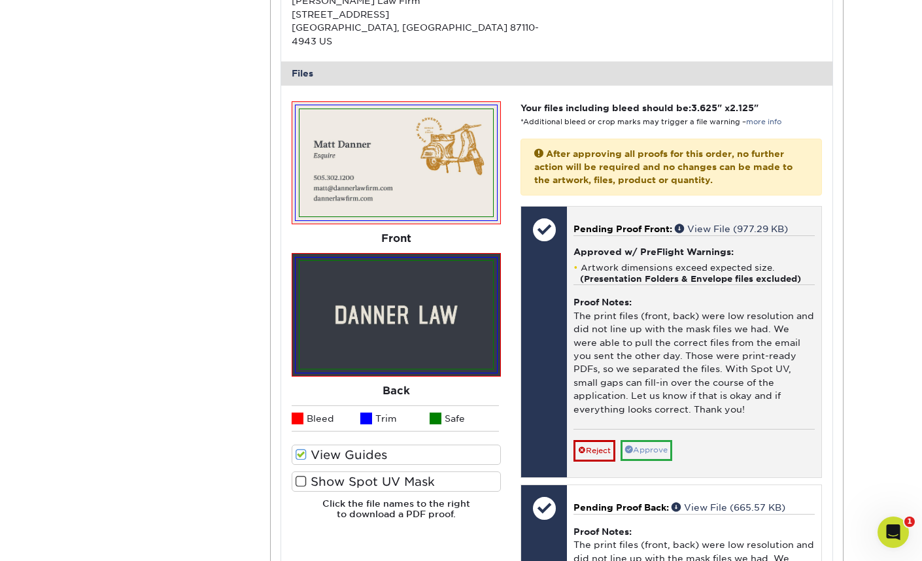
click at [663, 440] on link "Approve" at bounding box center [646, 450] width 52 height 20
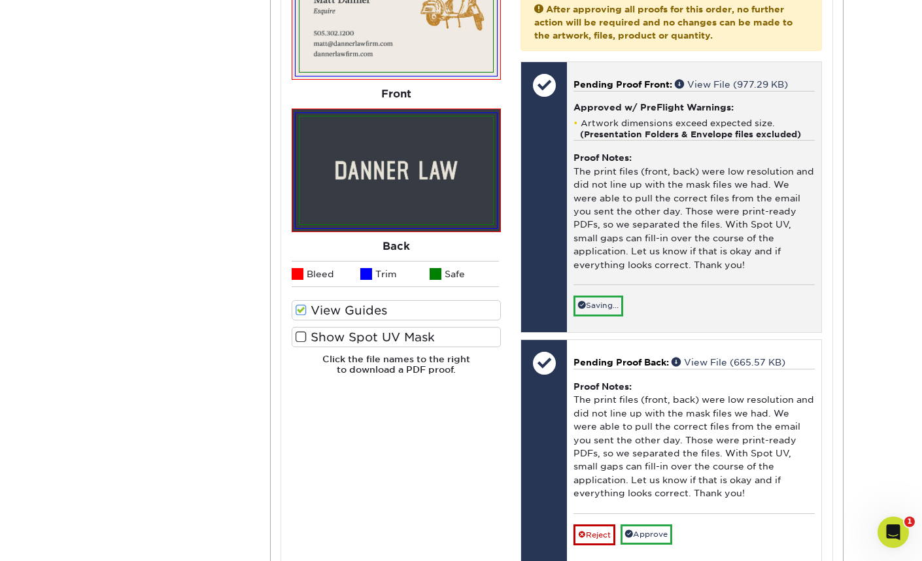
scroll to position [671, 0]
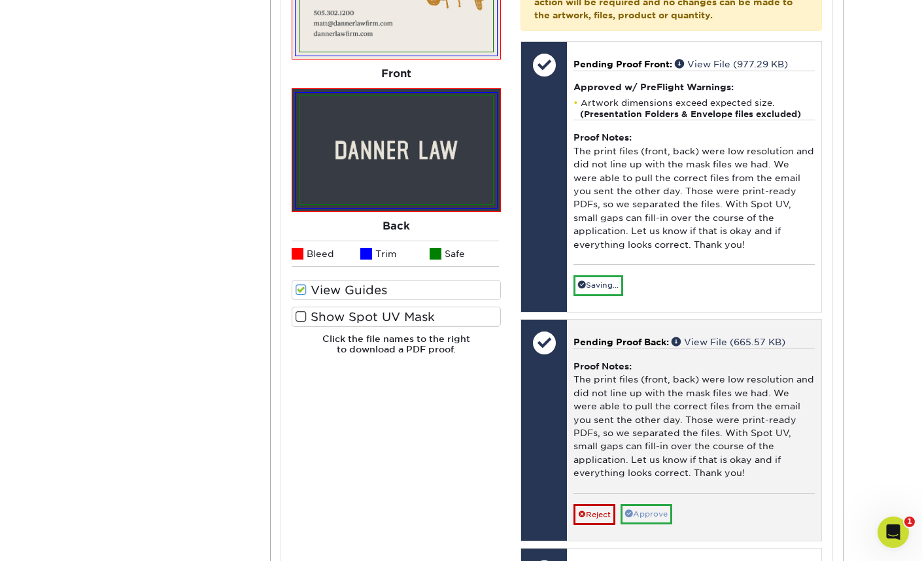
click at [652, 504] on link "Approve" at bounding box center [646, 514] width 52 height 20
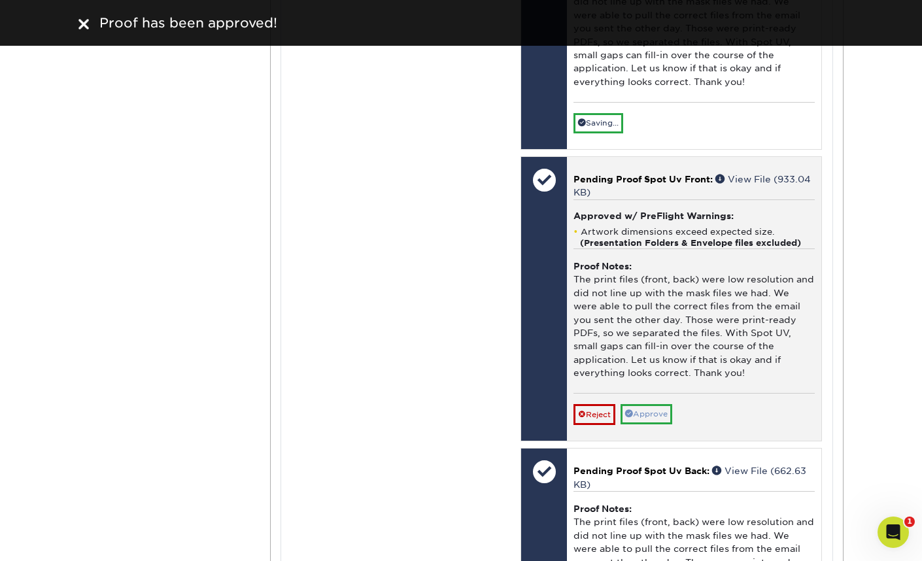
scroll to position [1043, 0]
click at [646, 403] on link "Approve" at bounding box center [646, 413] width 52 height 20
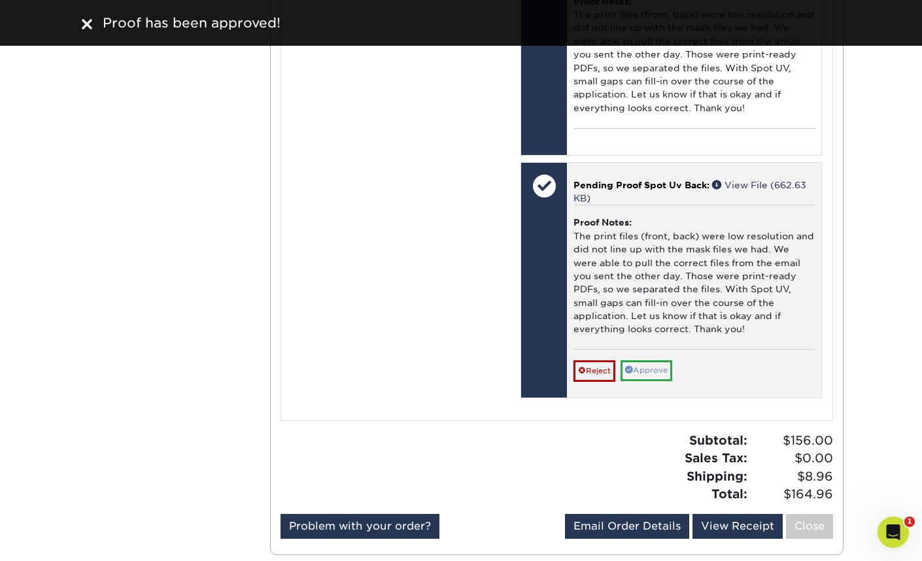
scroll to position [1331, 0]
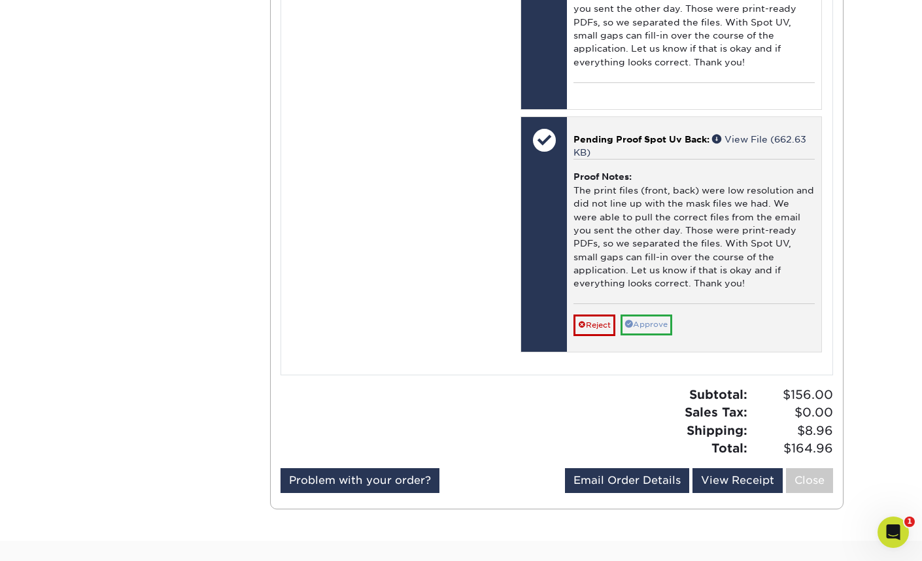
click at [659, 314] on link "Approve" at bounding box center [646, 324] width 52 height 20
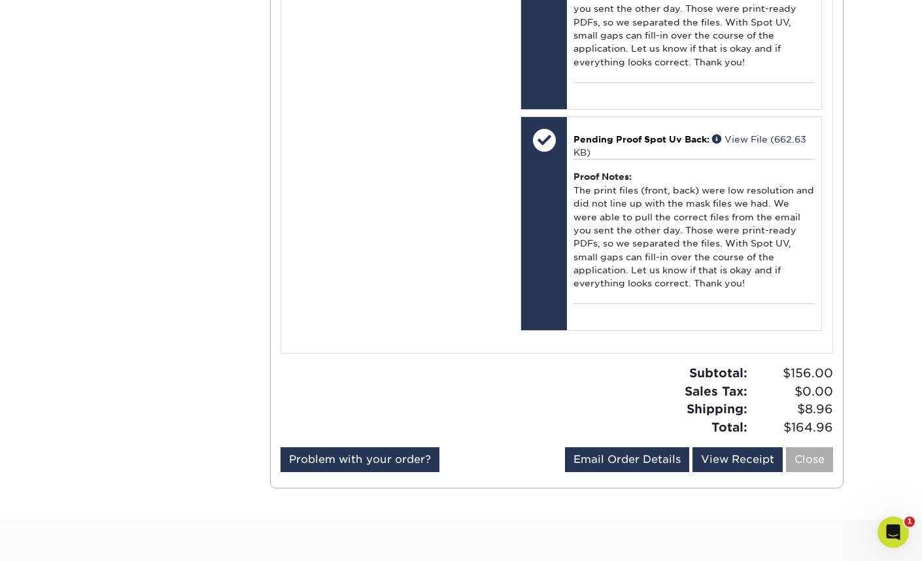
click at [810, 447] on link "Close" at bounding box center [809, 459] width 47 height 25
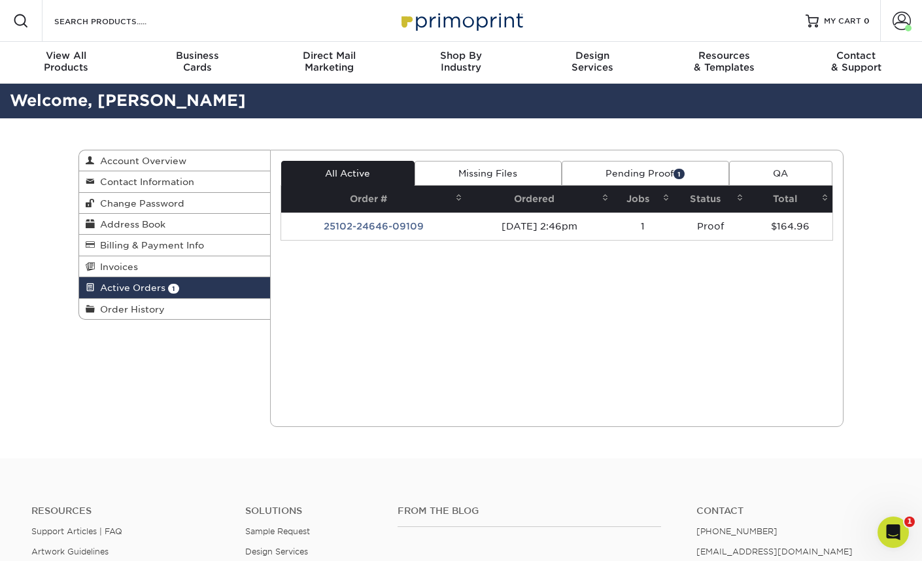
scroll to position [0, 0]
click at [611, 175] on link "Pending Proof 1" at bounding box center [644, 173] width 167 height 25
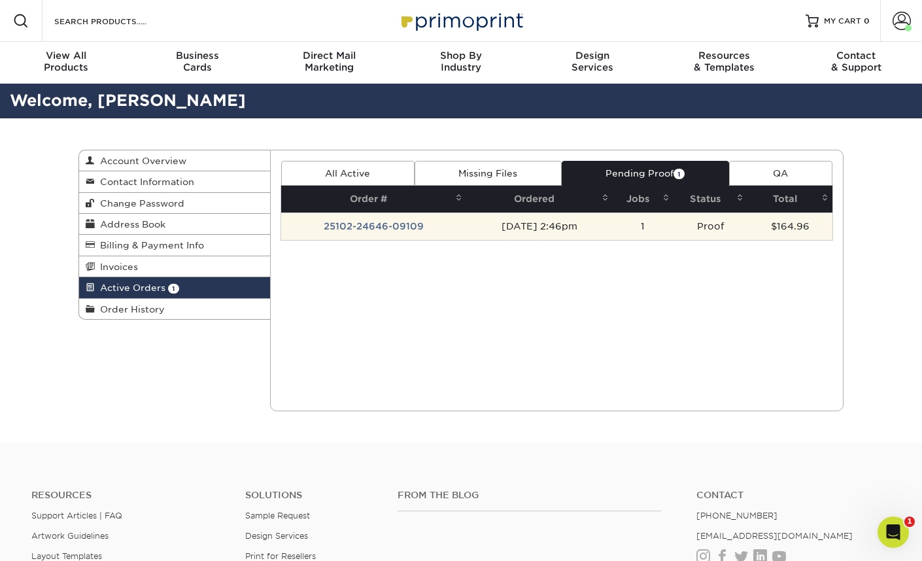
click at [719, 225] on td "Proof" at bounding box center [710, 225] width 74 height 27
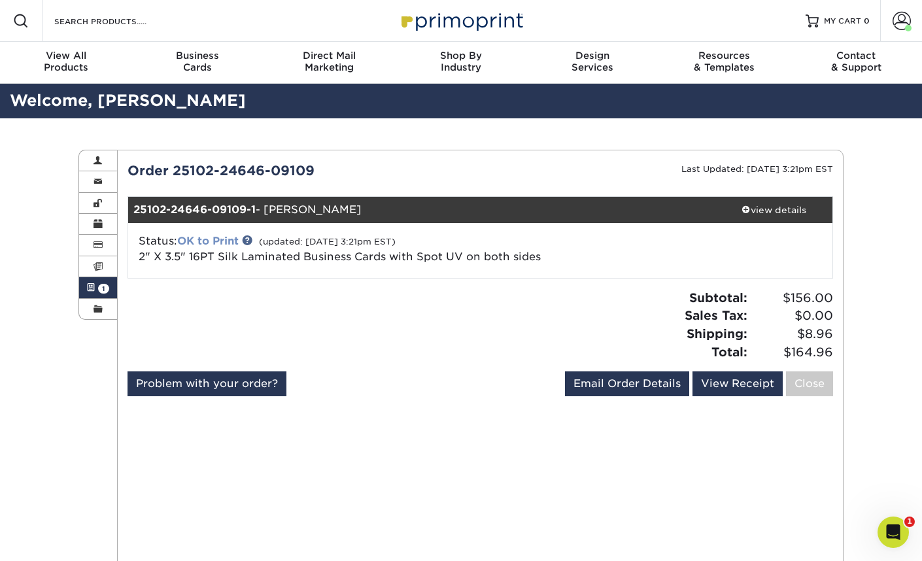
click at [207, 237] on link "OK to Print" at bounding box center [207, 241] width 61 height 12
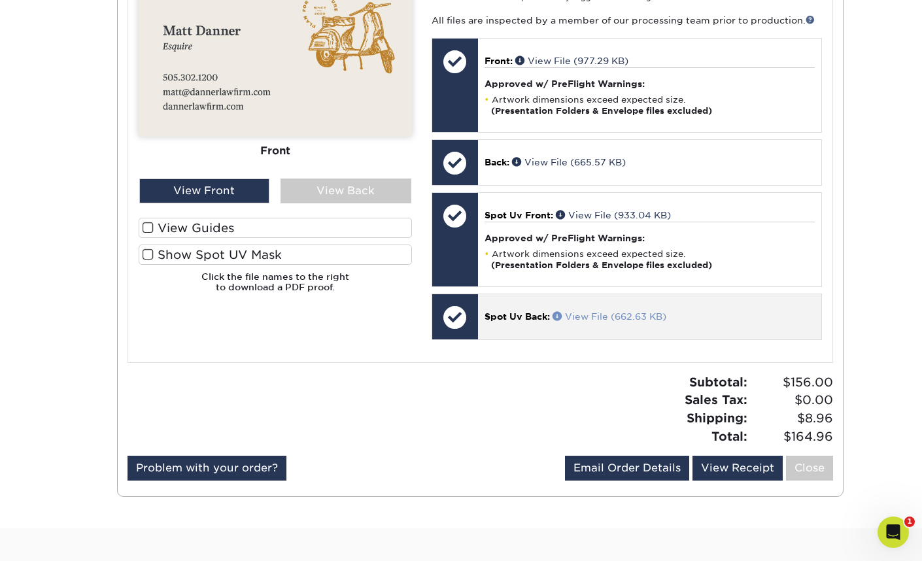
scroll to position [601, 0]
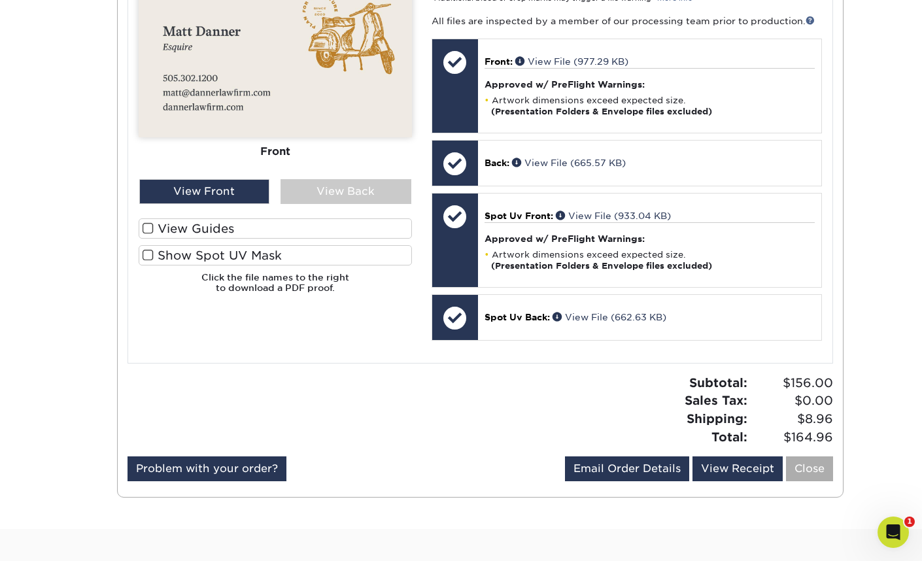
click at [814, 458] on link "Close" at bounding box center [809, 468] width 47 height 25
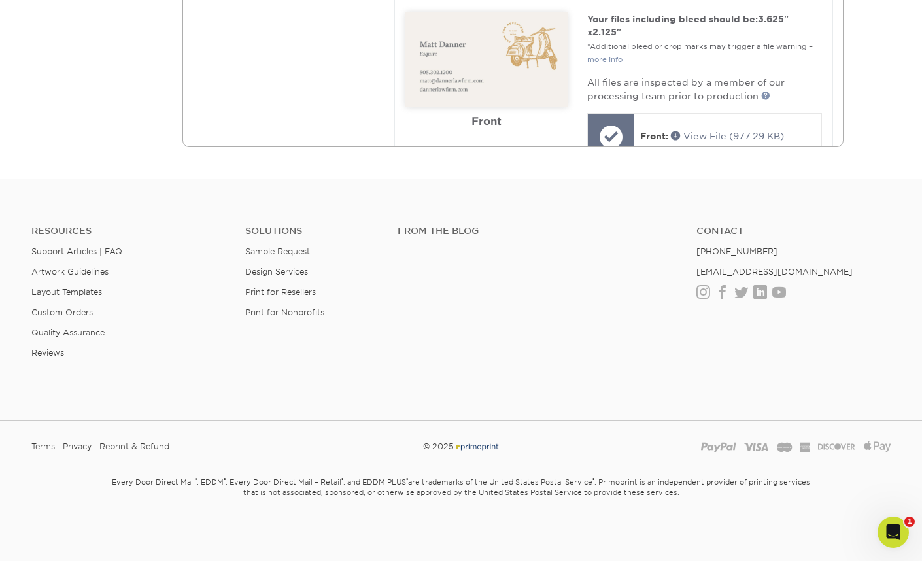
scroll to position [0, 0]
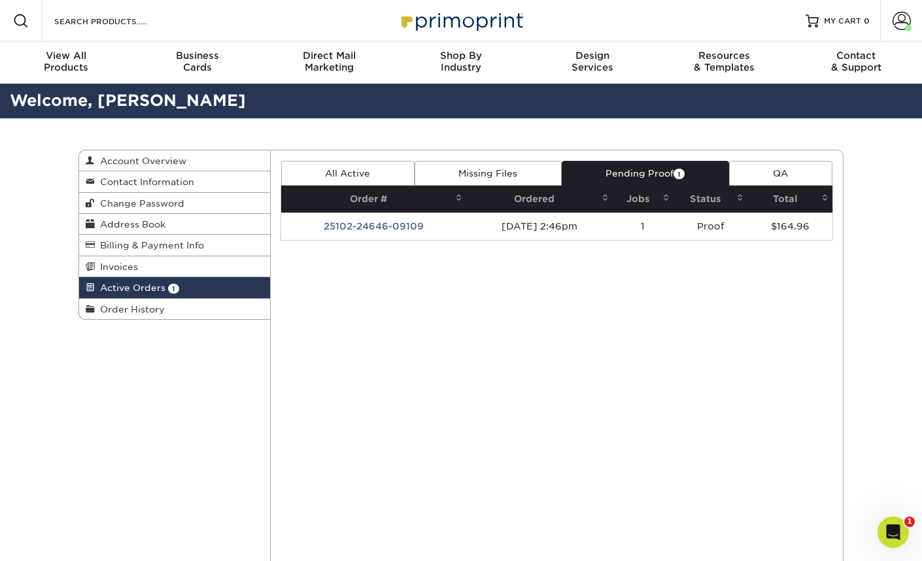
click at [799, 173] on link "QA" at bounding box center [780, 173] width 103 height 25
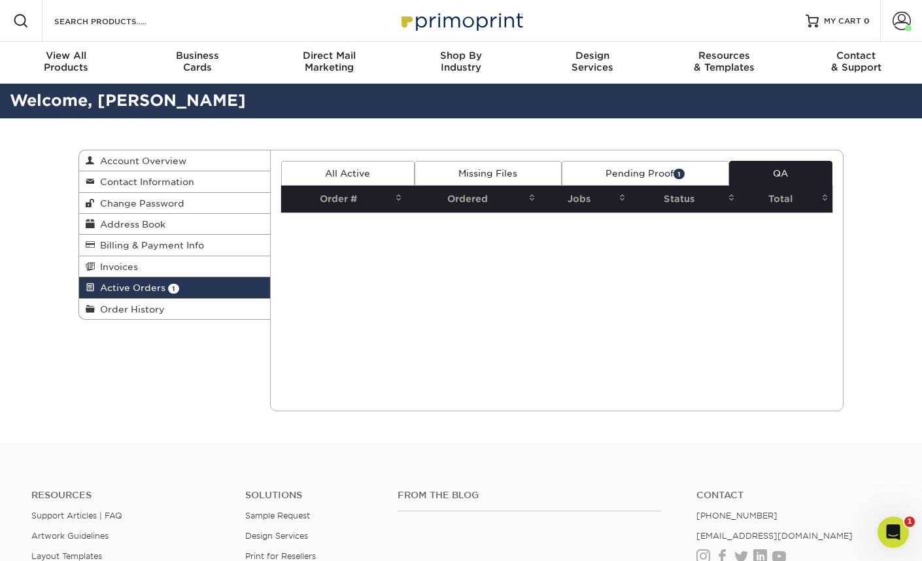
click at [668, 170] on link "Pending Proof 1" at bounding box center [644, 173] width 167 height 25
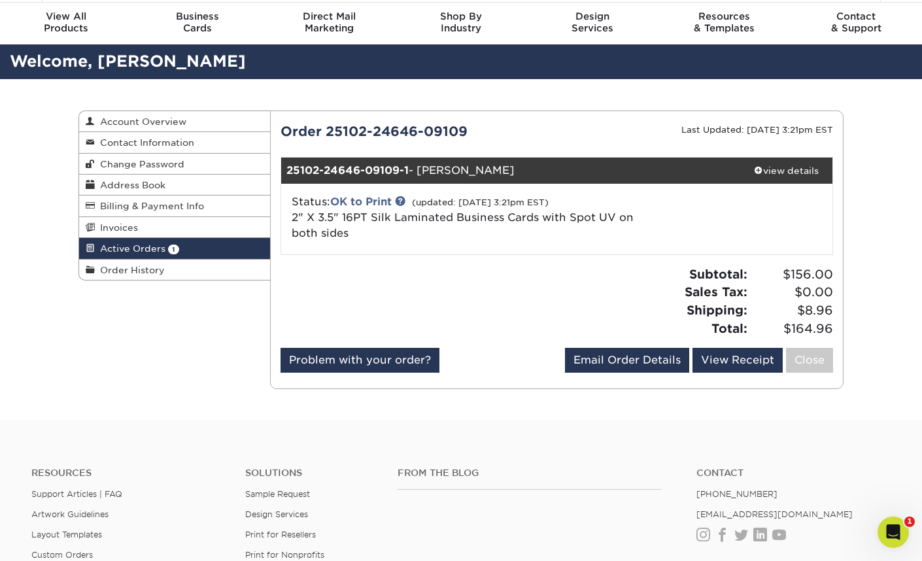
scroll to position [62, 0]
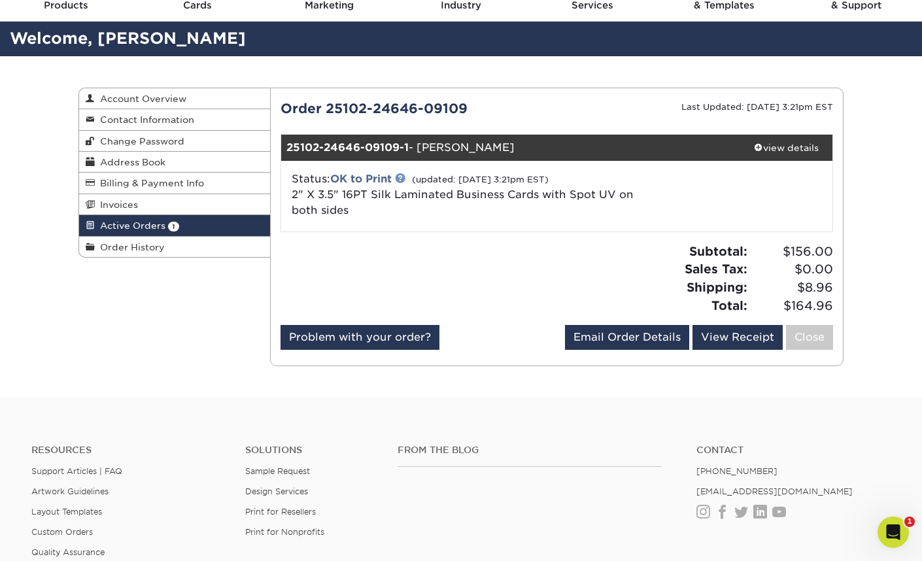
click at [403, 178] on link at bounding box center [400, 178] width 10 height 10
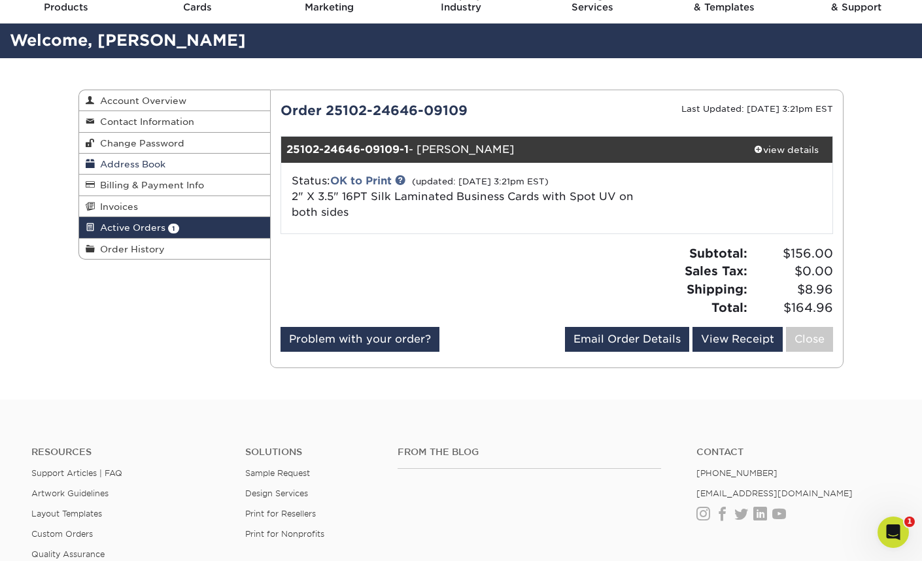
scroll to position [51, 1]
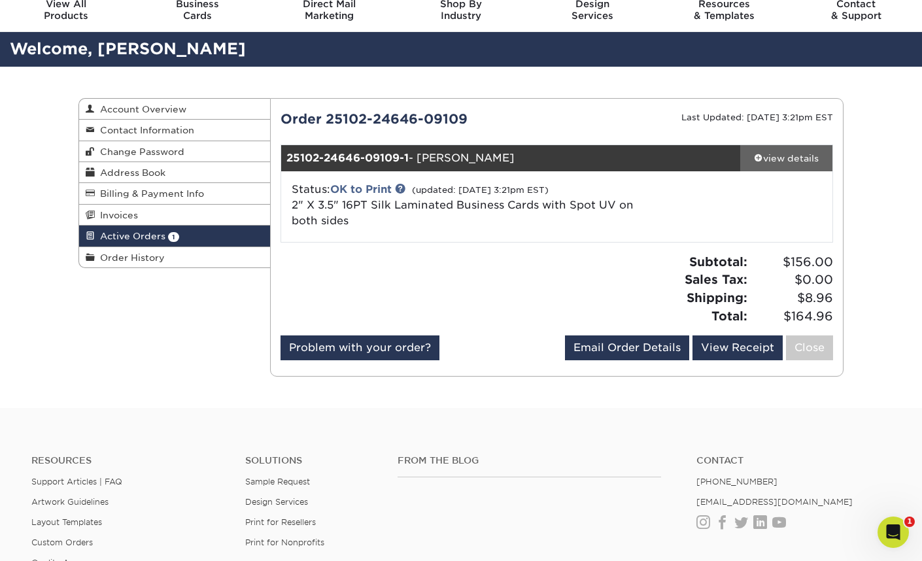
click at [790, 161] on div "view details" at bounding box center [786, 158] width 92 height 13
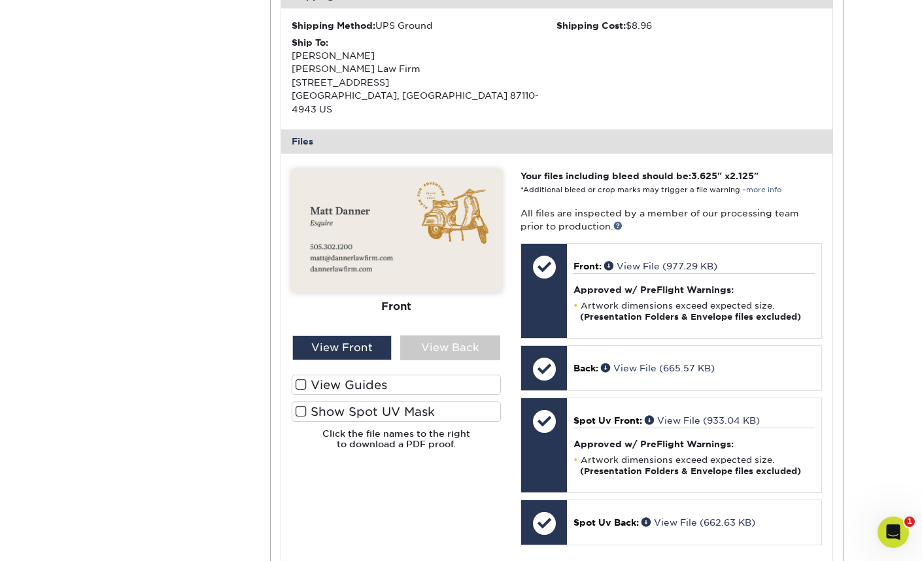
scroll to position [439, 0]
click at [352, 374] on label "View Guides" at bounding box center [397, 384] width 210 height 20
click at [0, 0] on input "View Guides" at bounding box center [0, 0] width 0 height 0
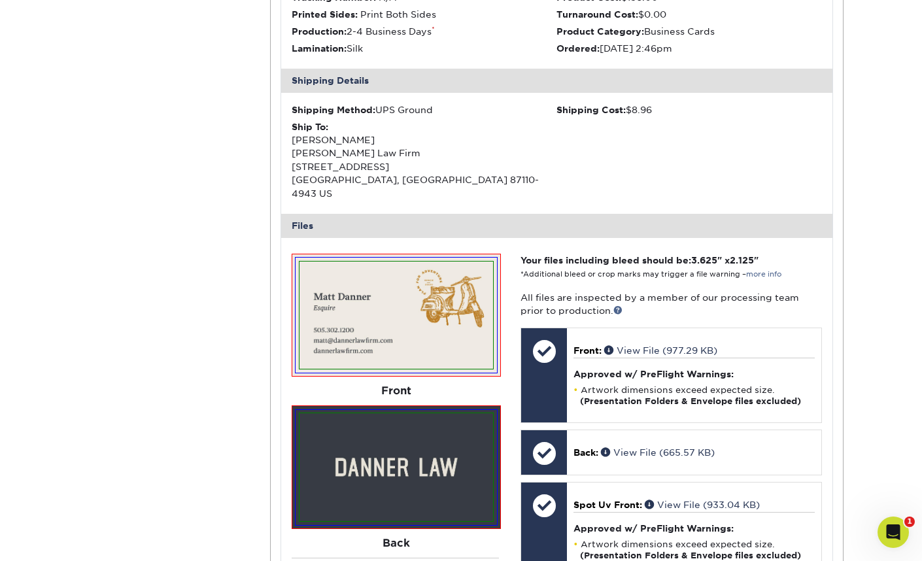
scroll to position [237, 0]
